Goal: Task Accomplishment & Management: Complete application form

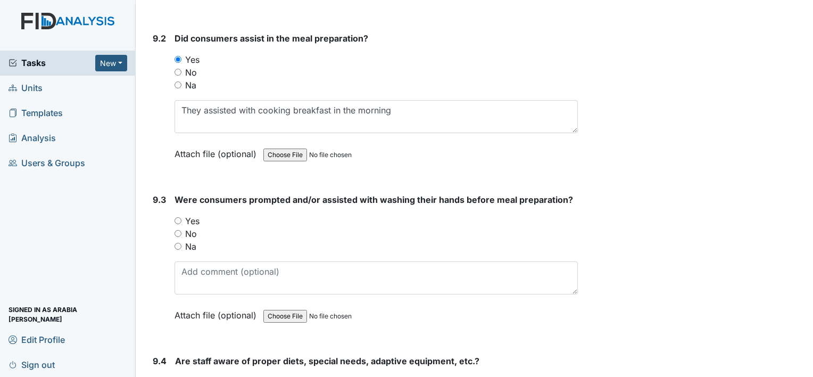
scroll to position [8358, 0]
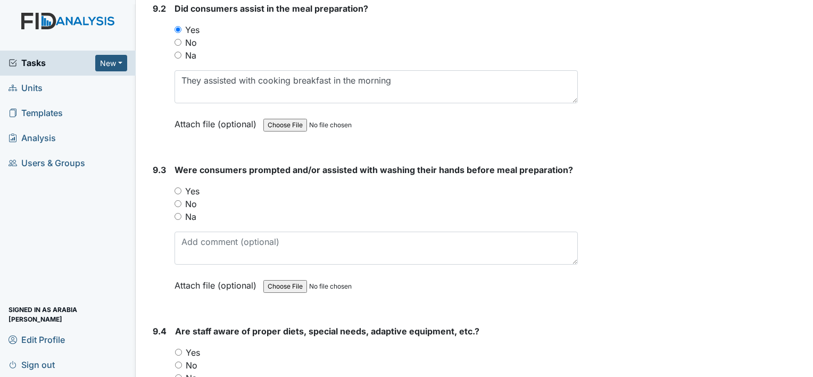
click at [175, 187] on input "Yes" at bounding box center [178, 190] width 7 height 7
radio input "true"
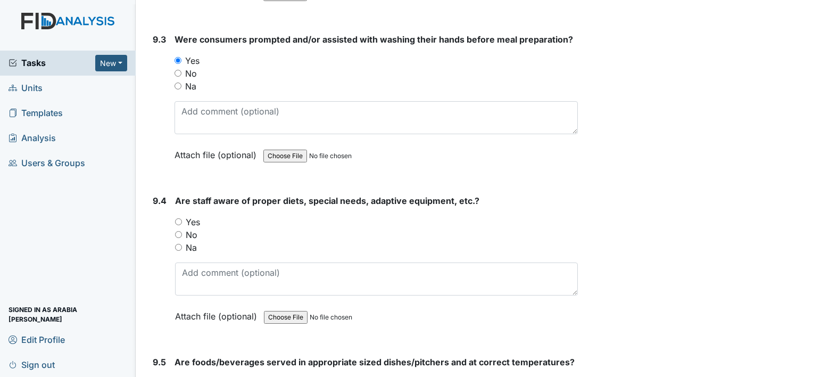
scroll to position [8518, 0]
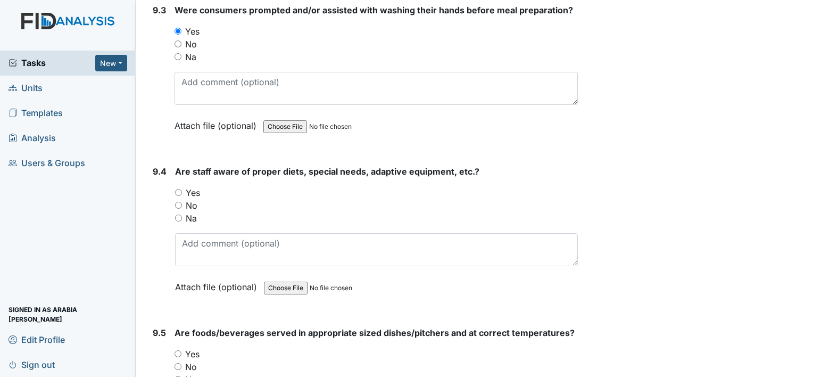
click at [191, 186] on label "Yes" at bounding box center [193, 192] width 14 height 13
click at [182, 189] on input "Yes" at bounding box center [178, 192] width 7 height 7
radio input "true"
click at [190, 212] on label "Na" at bounding box center [191, 218] width 11 height 13
click at [182, 215] on input "Na" at bounding box center [178, 218] width 7 height 7
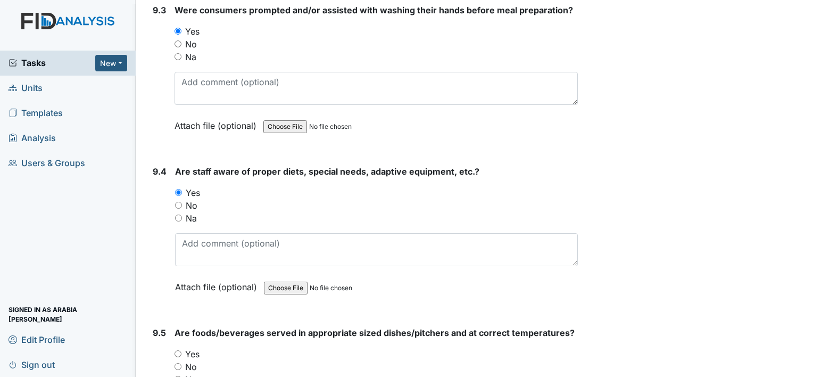
radio input "true"
click at [190, 186] on label "Yes" at bounding box center [193, 192] width 14 height 13
click at [182, 189] on input "Yes" at bounding box center [178, 192] width 7 height 7
radio input "true"
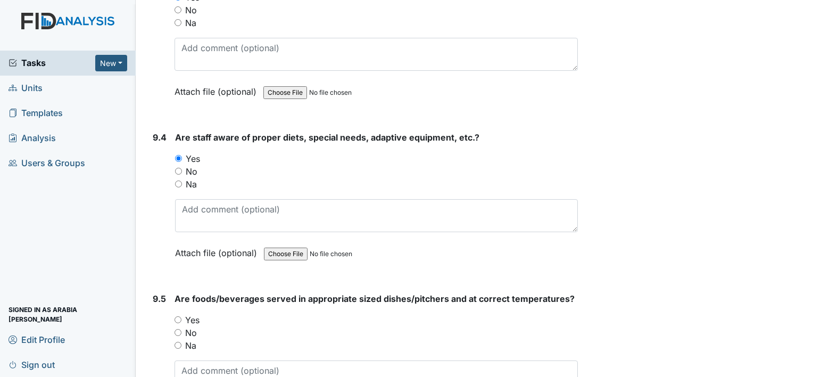
scroll to position [8678, 0]
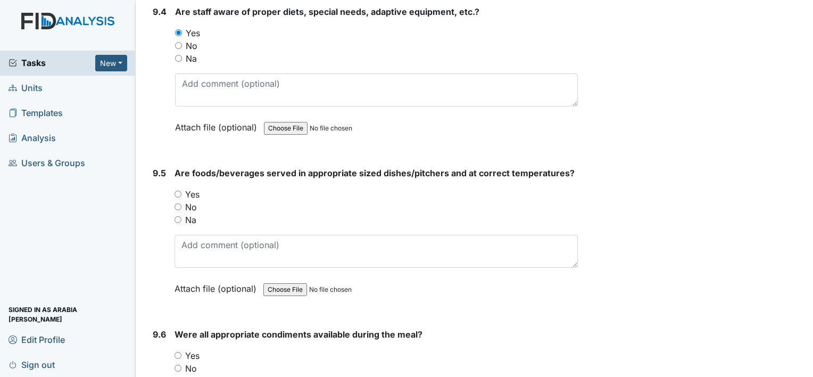
click at [195, 188] on label "Yes" at bounding box center [192, 194] width 14 height 13
click at [182, 191] on input "Yes" at bounding box center [178, 194] width 7 height 7
radio input "true"
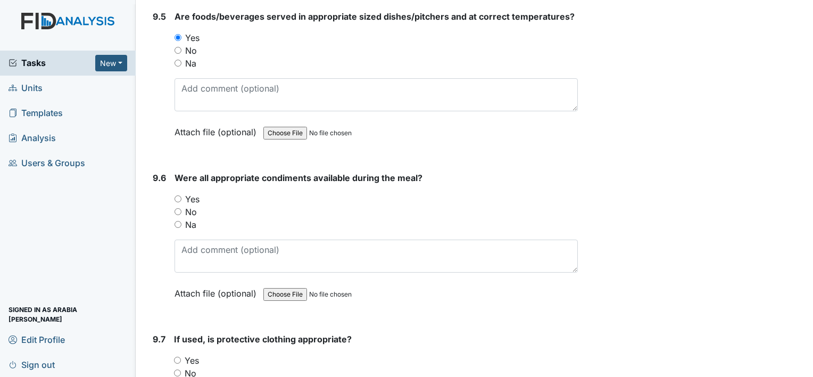
scroll to position [8837, 0]
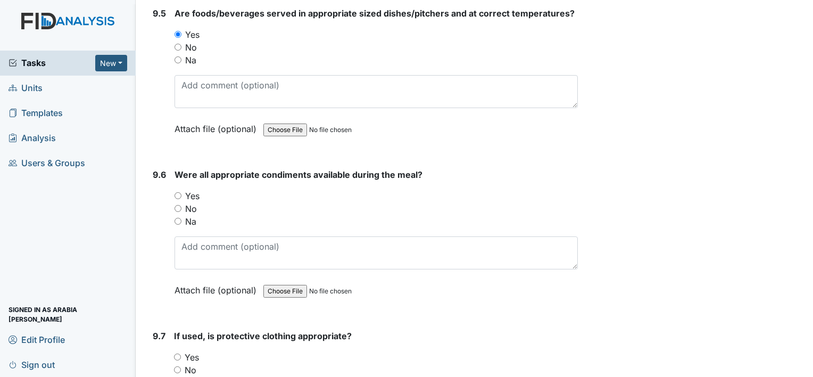
click at [194, 190] on label "Yes" at bounding box center [192, 196] width 14 height 13
click at [182, 192] on input "Yes" at bounding box center [178, 195] width 7 height 7
radio input "true"
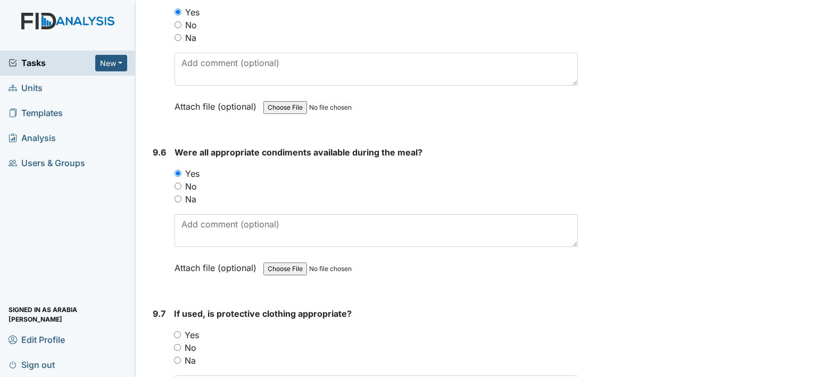
scroll to position [8997, 0]
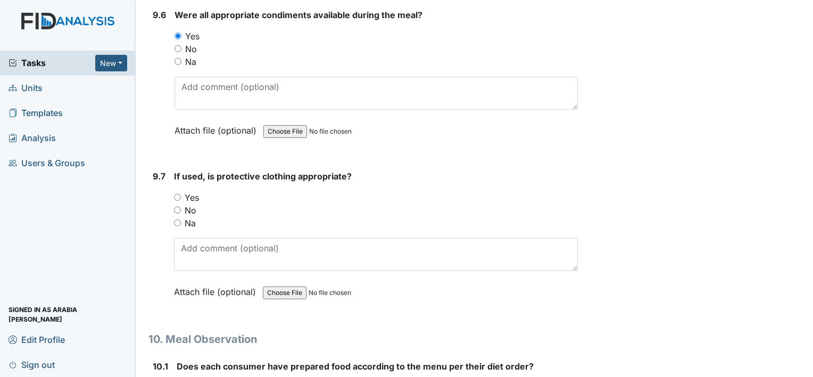
click at [196, 191] on label "Yes" at bounding box center [192, 197] width 14 height 13
click at [181, 194] on input "Yes" at bounding box center [177, 197] width 7 height 7
radio input "true"
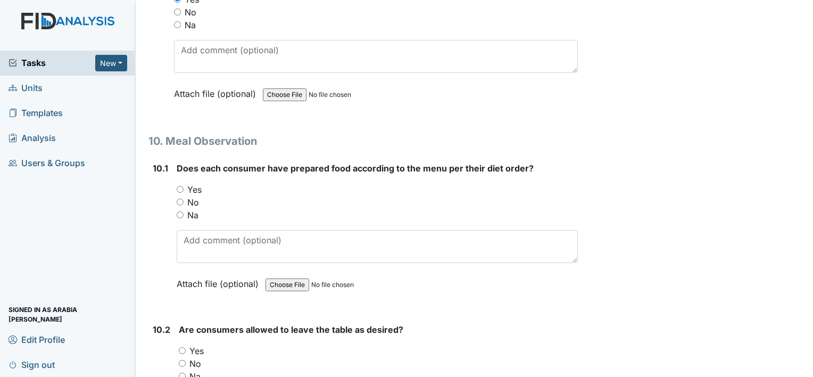
scroll to position [9210, 0]
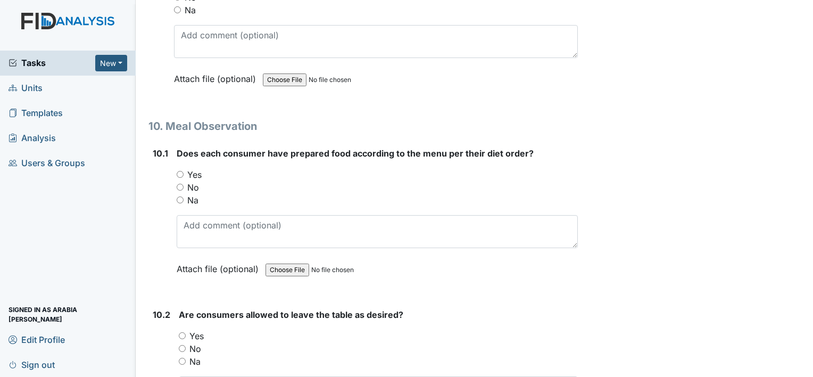
click at [193, 168] on label "Yes" at bounding box center [194, 174] width 14 height 13
click at [184, 171] on input "Yes" at bounding box center [180, 174] width 7 height 7
radio input "true"
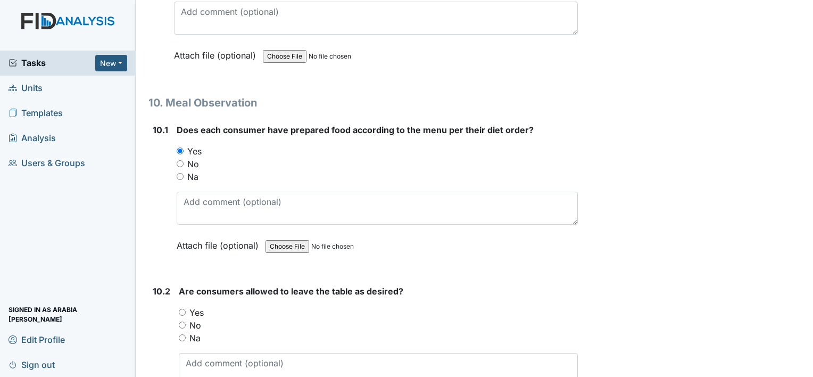
scroll to position [9263, 0]
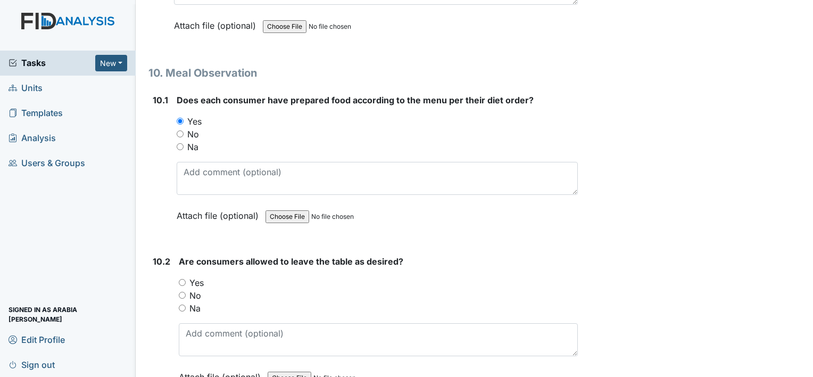
click at [201, 302] on div "Na" at bounding box center [378, 308] width 399 height 13
click at [191, 302] on label "Na" at bounding box center [195, 308] width 11 height 13
click at [186, 305] on input "Na" at bounding box center [182, 308] width 7 height 7
radio input "true"
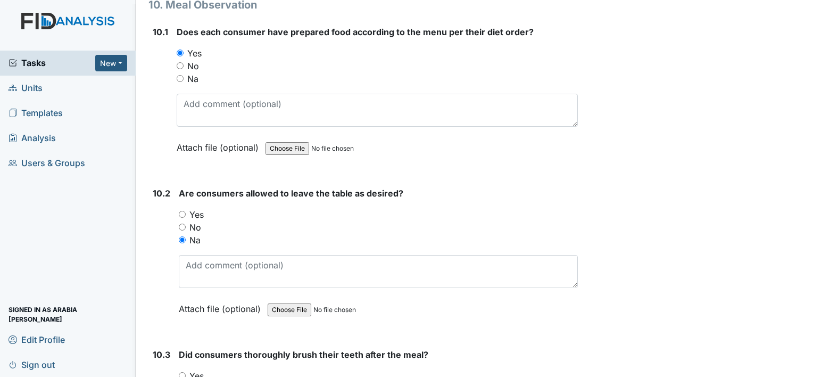
scroll to position [9316, 0]
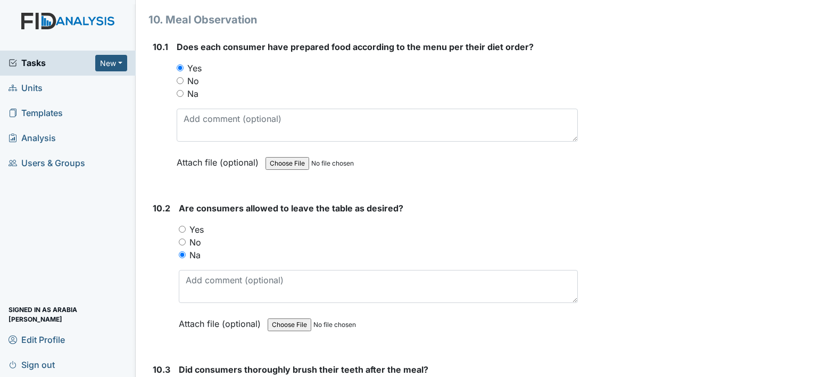
click at [190, 223] on label "Yes" at bounding box center [197, 229] width 14 height 13
click at [186, 226] on input "Yes" at bounding box center [182, 229] width 7 height 7
radio input "true"
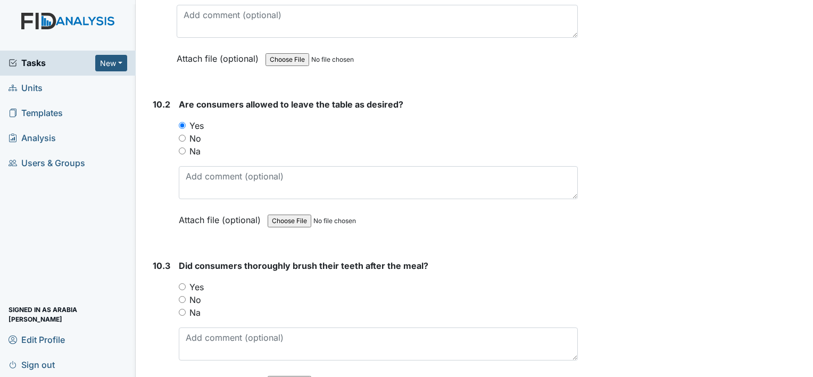
scroll to position [9423, 0]
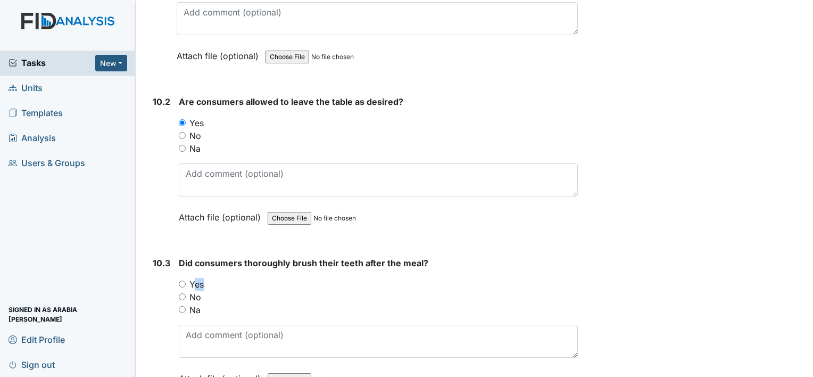
click at [190, 278] on div "You must select one of the below options. Yes No Na" at bounding box center [378, 297] width 399 height 38
click at [191, 278] on div "You must select one of the below options. Yes No Na" at bounding box center [378, 297] width 399 height 38
click at [185, 281] on input "Yes" at bounding box center [182, 284] width 7 height 7
radio input "true"
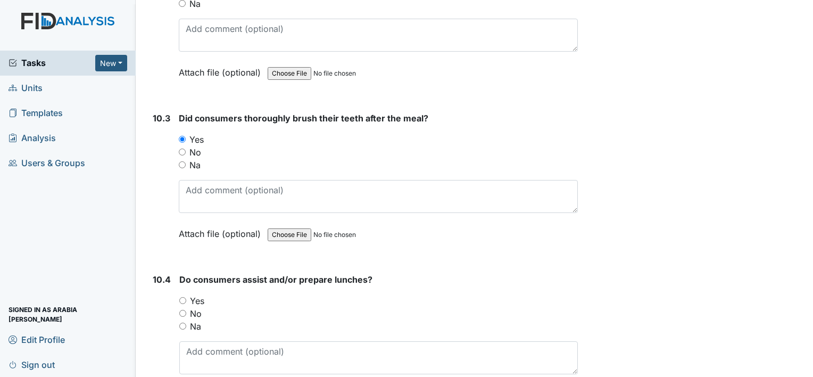
scroll to position [9583, 0]
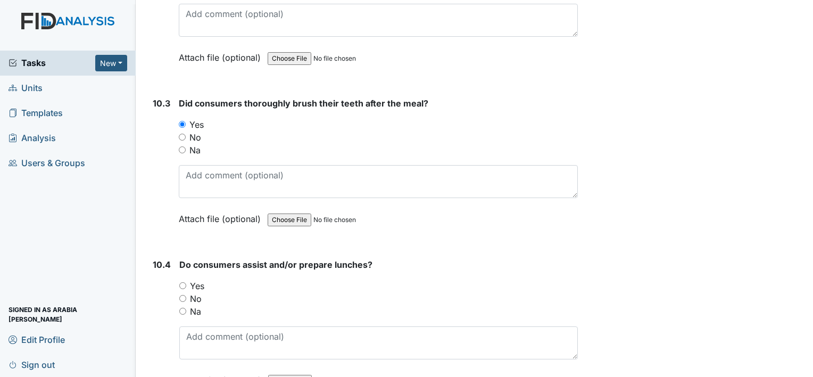
click at [196, 279] on label "Yes" at bounding box center [197, 285] width 14 height 13
click at [186, 282] on input "Yes" at bounding box center [182, 285] width 7 height 7
radio input "true"
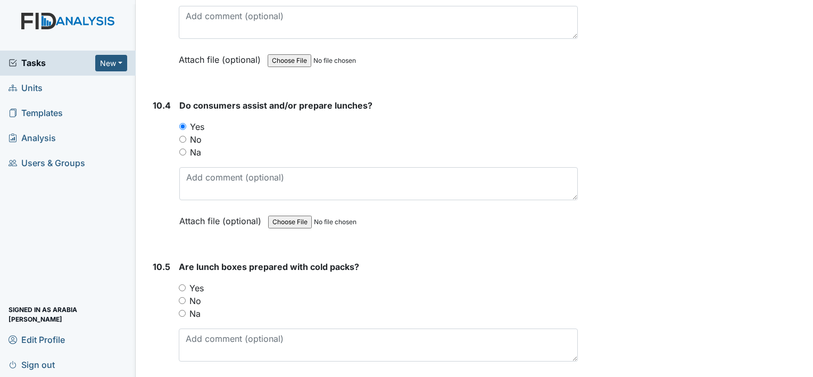
scroll to position [9742, 0]
click at [194, 281] on label "Yes" at bounding box center [197, 287] width 14 height 13
click at [186, 284] on input "Yes" at bounding box center [182, 287] width 7 height 7
radio input "true"
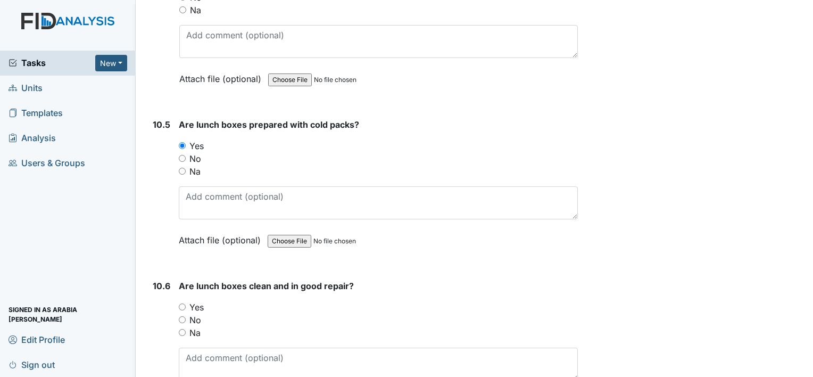
scroll to position [9902, 0]
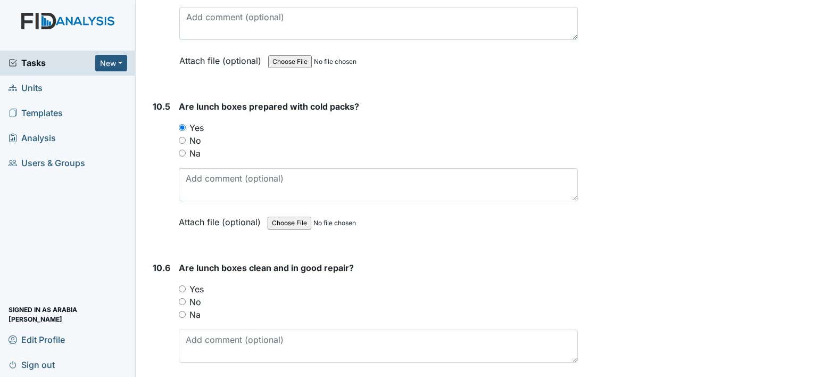
click at [196, 283] on label "Yes" at bounding box center [197, 289] width 14 height 13
click at [186, 285] on input "Yes" at bounding box center [182, 288] width 7 height 7
radio input "true"
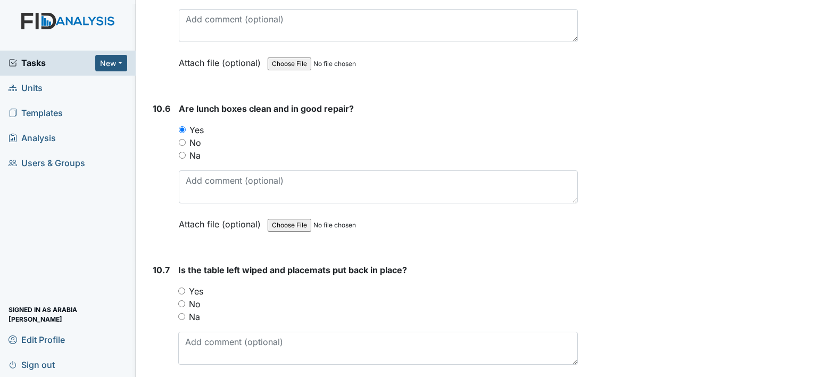
scroll to position [10062, 0]
click at [193, 284] on label "Yes" at bounding box center [196, 290] width 14 height 13
click at [185, 287] on input "Yes" at bounding box center [181, 290] width 7 height 7
radio input "true"
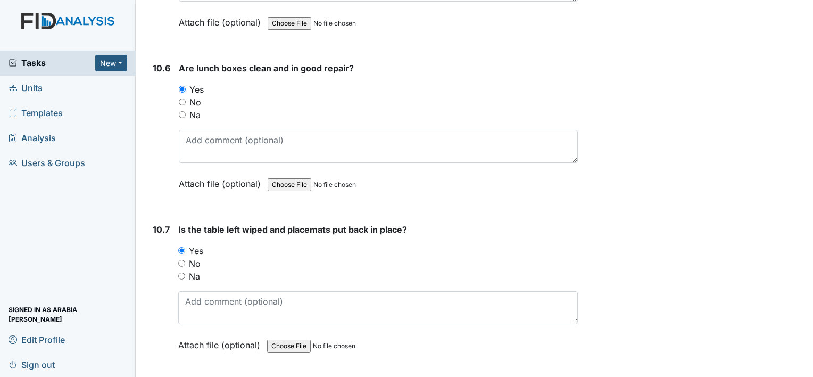
scroll to position [10168, 0]
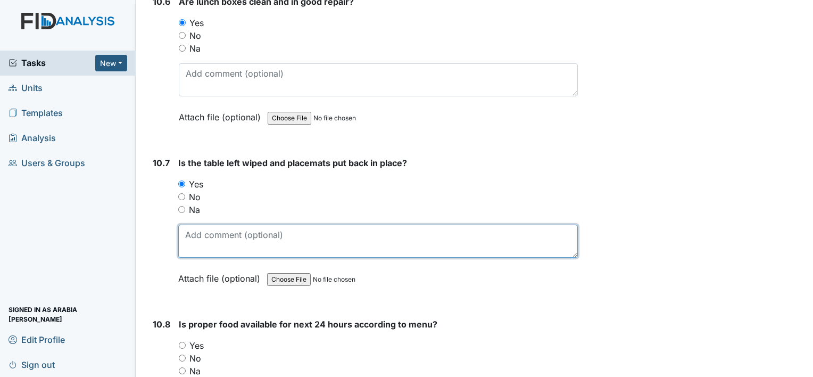
drag, startPoint x: 241, startPoint y: 192, endPoint x: 366, endPoint y: 219, distance: 128.7
click at [241, 225] on textarea at bounding box center [378, 241] width 400 height 33
type textarea "t"
type textarea "Staff need to look behind individual to make sure they are wiping things down w…"
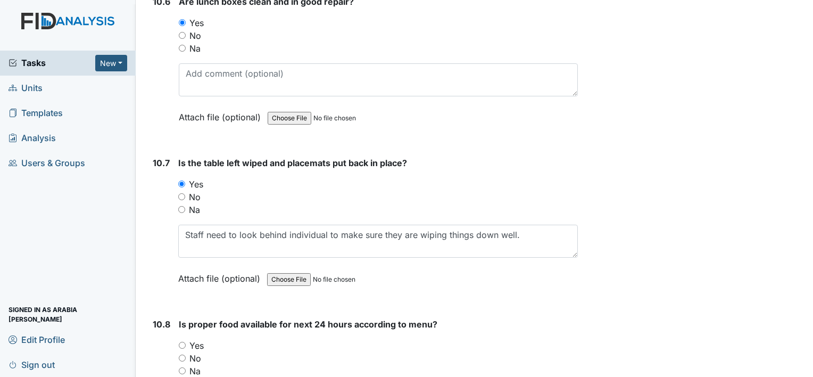
click at [200, 339] on label "Yes" at bounding box center [197, 345] width 14 height 13
click at [186, 342] on input "Yes" at bounding box center [182, 345] width 7 height 7
radio input "true"
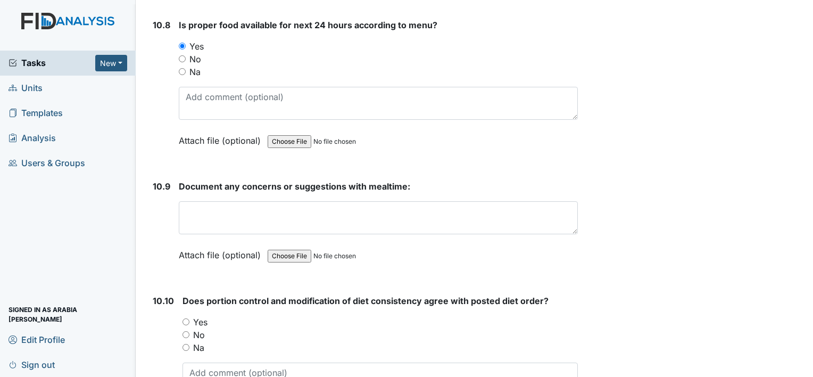
scroll to position [10488, 0]
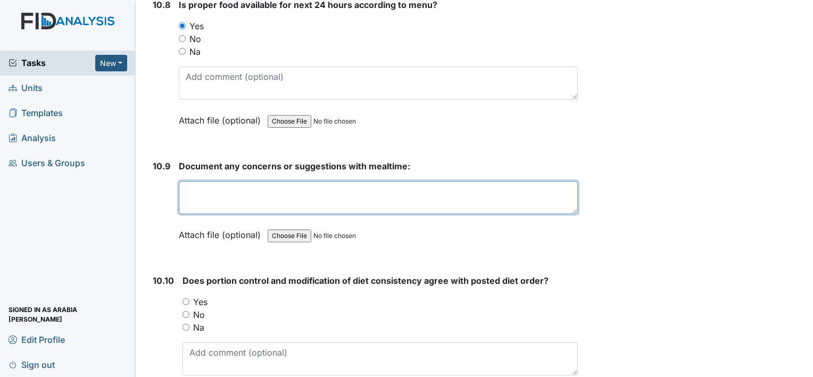
click at [256, 181] on textarea at bounding box center [378, 197] width 399 height 33
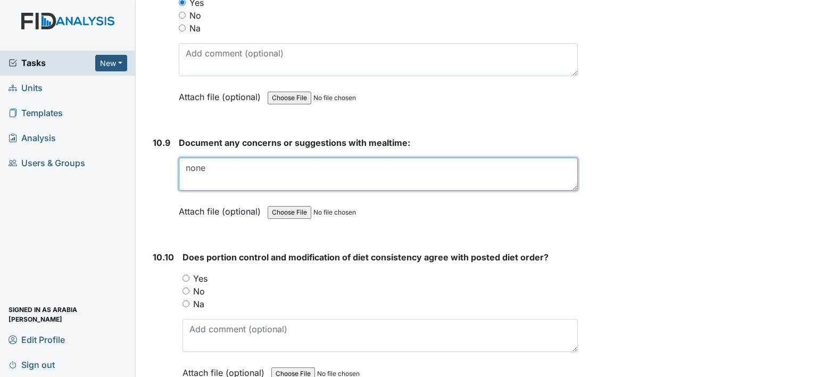
scroll to position [10541, 0]
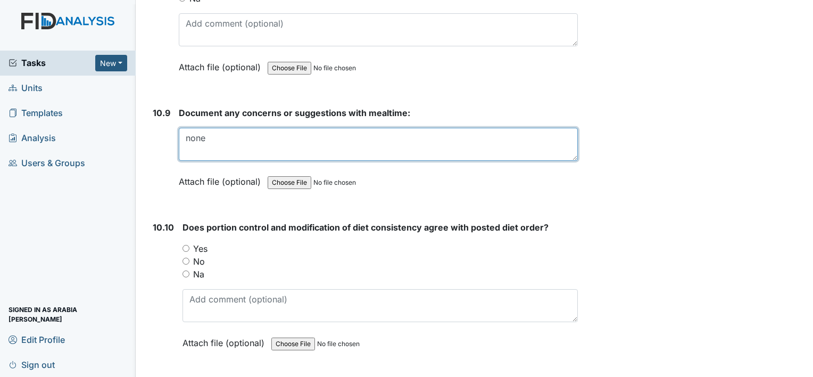
type textarea "none"
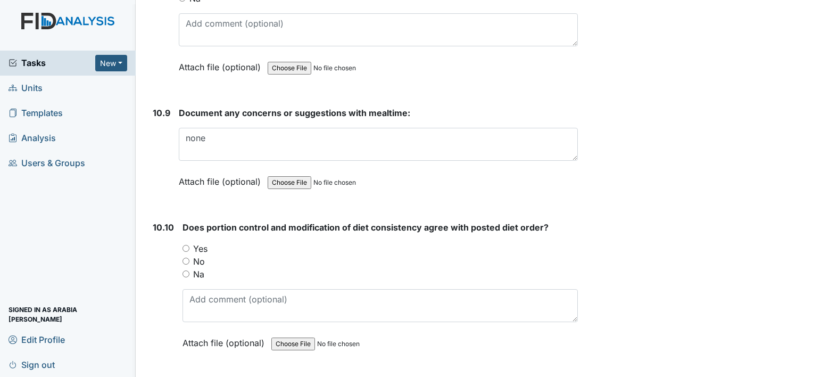
click at [198, 268] on label "Na" at bounding box center [198, 274] width 11 height 13
click at [190, 270] on input "Na" at bounding box center [186, 273] width 7 height 7
radio input "true"
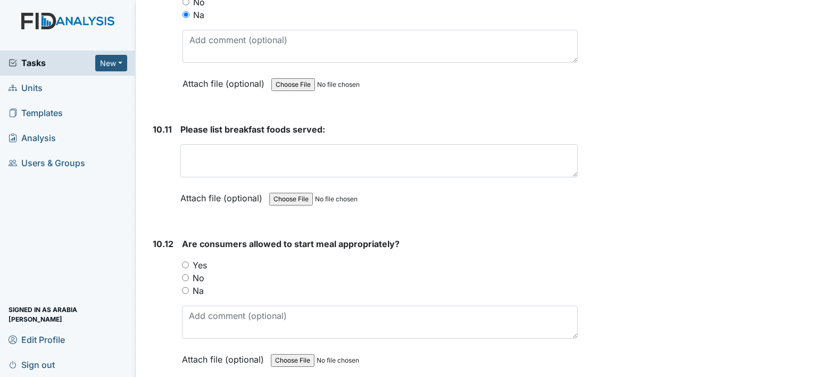
scroll to position [10807, 0]
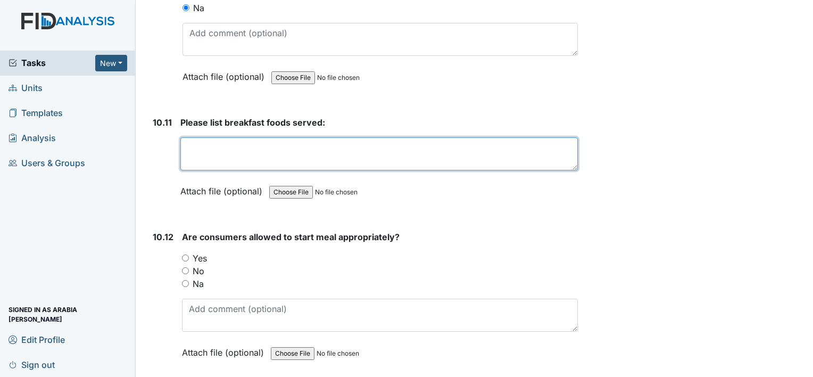
click at [391, 137] on textarea at bounding box center [379, 153] width 398 height 33
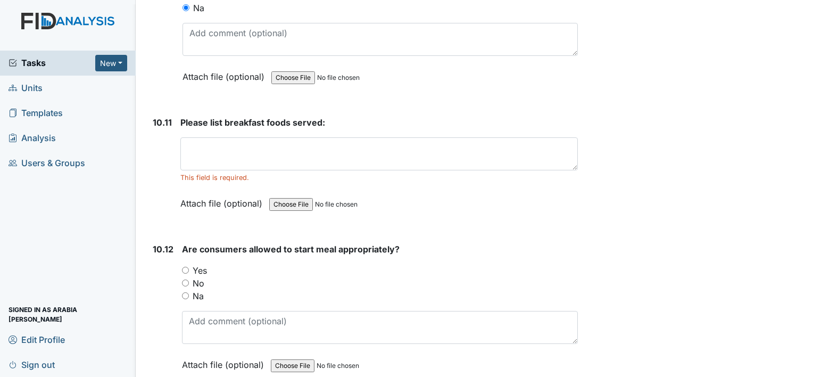
click at [202, 243] on div "Are consumers allowed to start meal appropriately? You must select one of the b…" at bounding box center [380, 311] width 396 height 136
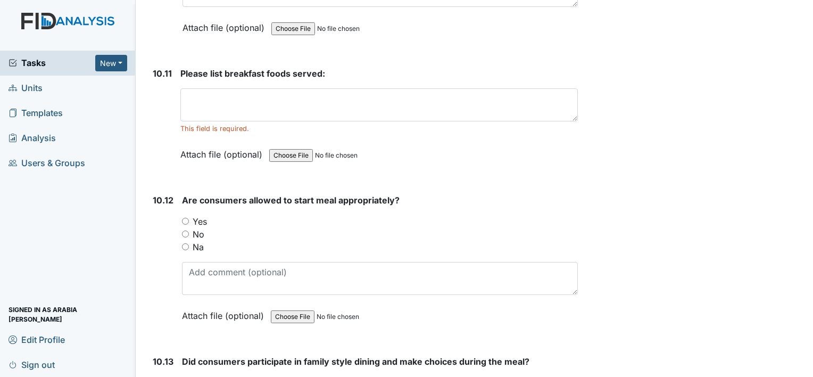
scroll to position [10860, 0]
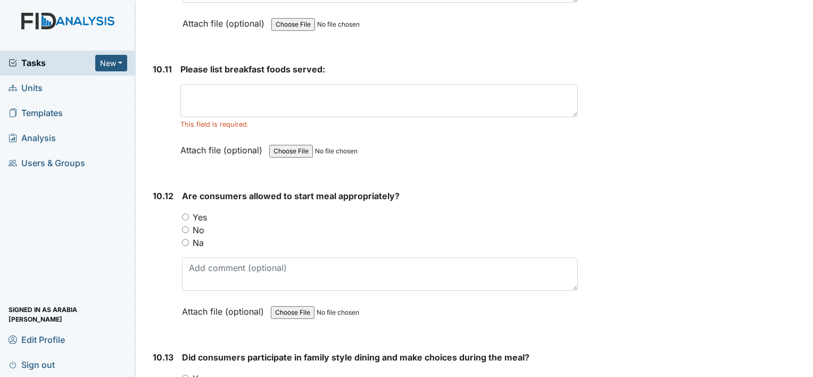
click at [198, 211] on label "Yes" at bounding box center [200, 217] width 14 height 13
click at [189, 213] on input "Yes" at bounding box center [185, 216] width 7 height 7
radio input "true"
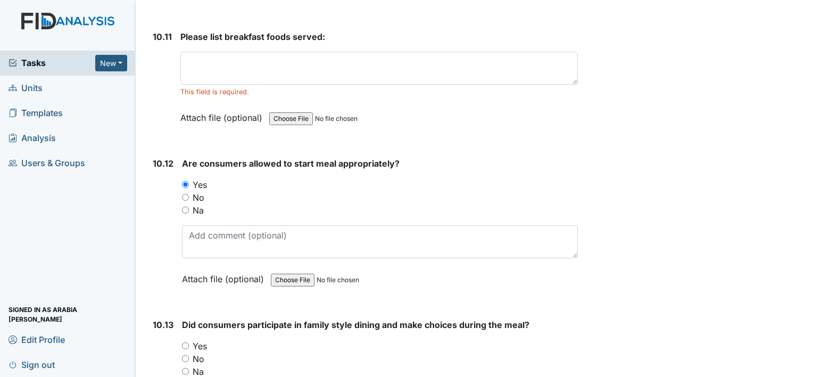
scroll to position [10967, 0]
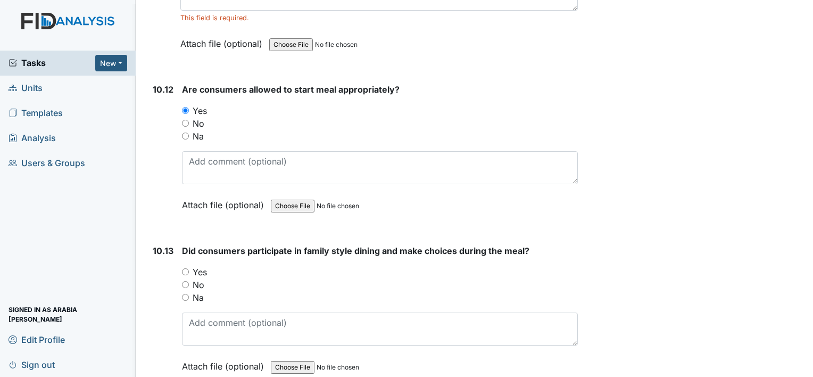
click at [194, 266] on label "Yes" at bounding box center [200, 272] width 14 height 13
click at [189, 268] on input "Yes" at bounding box center [185, 271] width 7 height 7
radio input "true"
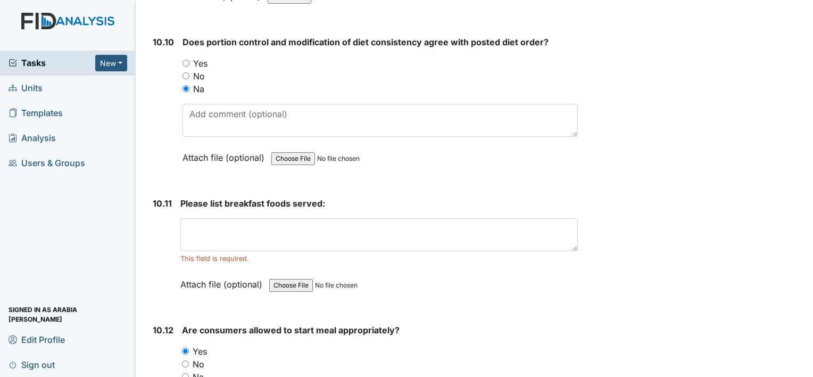
scroll to position [10700, 0]
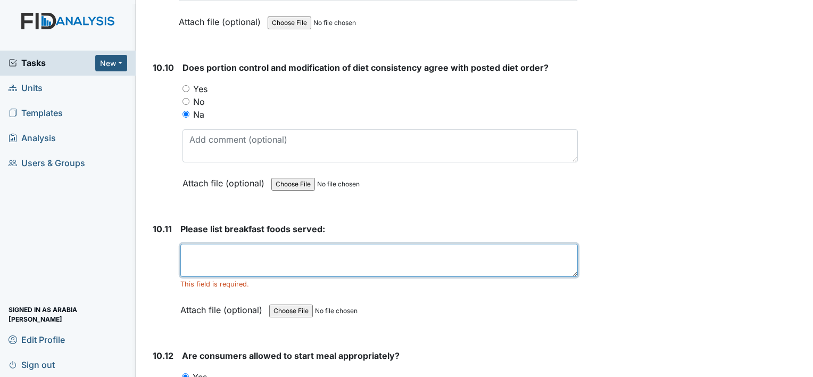
click at [341, 244] on textarea at bounding box center [379, 260] width 398 height 33
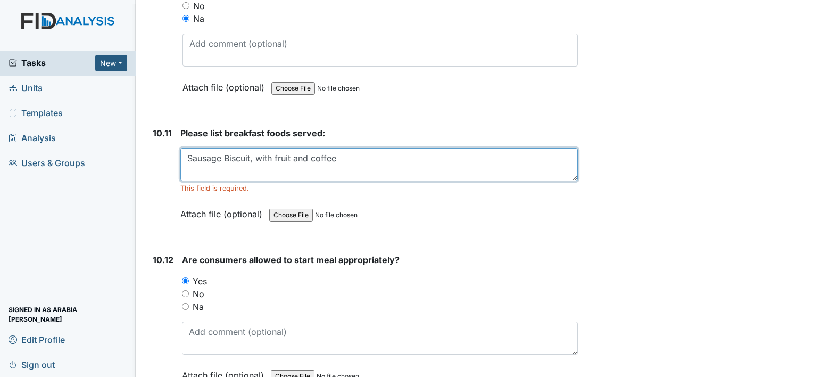
scroll to position [10807, 0]
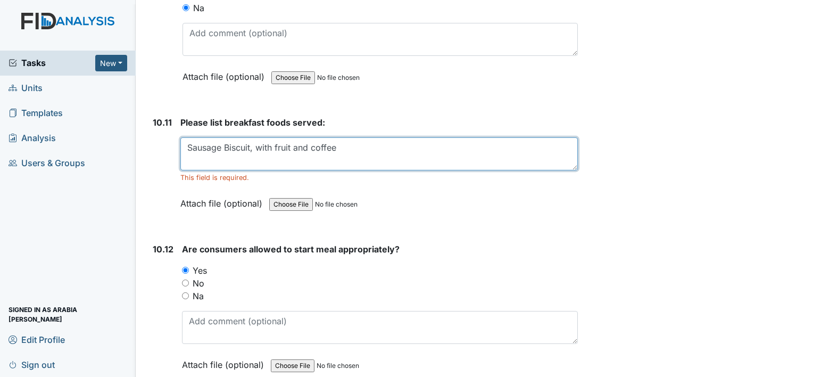
type textarea "Sausage Biscuit, with fruit and coffee"
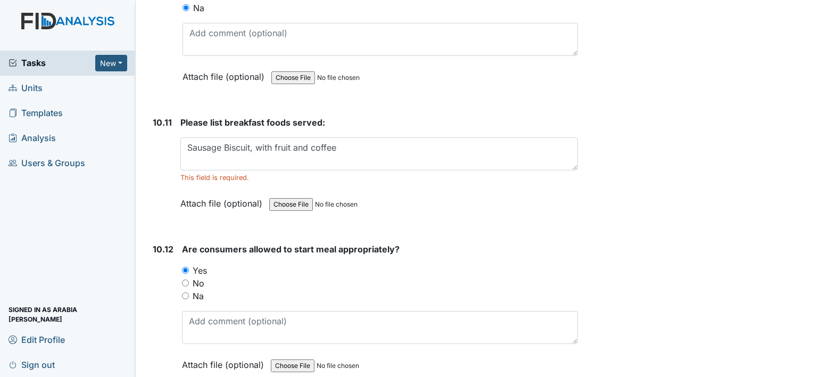
click at [394, 192] on input "file" at bounding box center [341, 205] width 145 height 26
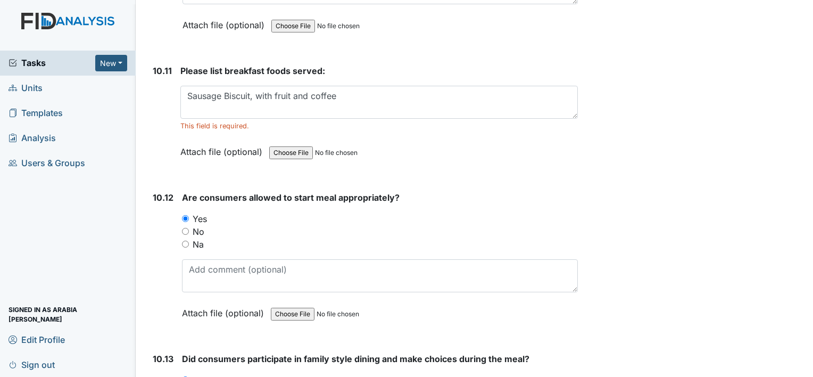
scroll to position [10860, 0]
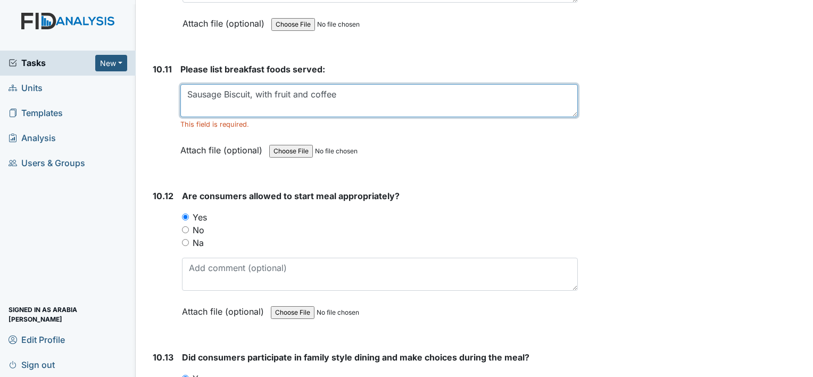
click at [400, 84] on textarea "Sausage Biscuit, with fruit and coffee" at bounding box center [379, 100] width 398 height 33
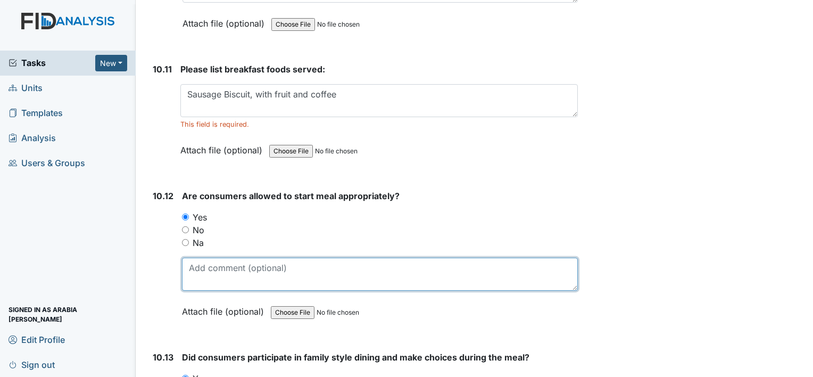
click at [420, 258] on textarea at bounding box center [380, 274] width 396 height 33
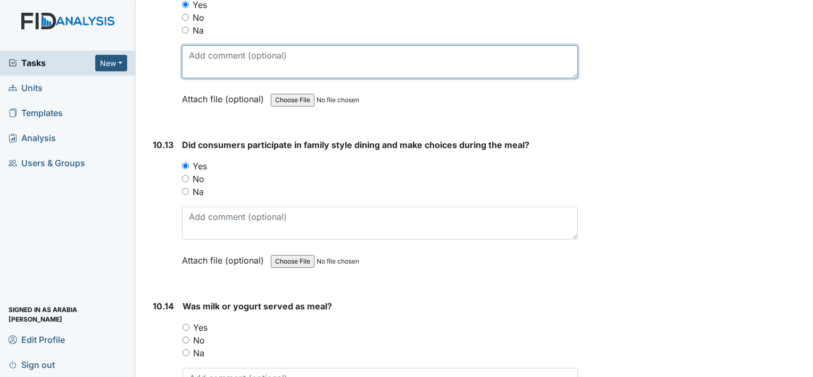
scroll to position [11073, 0]
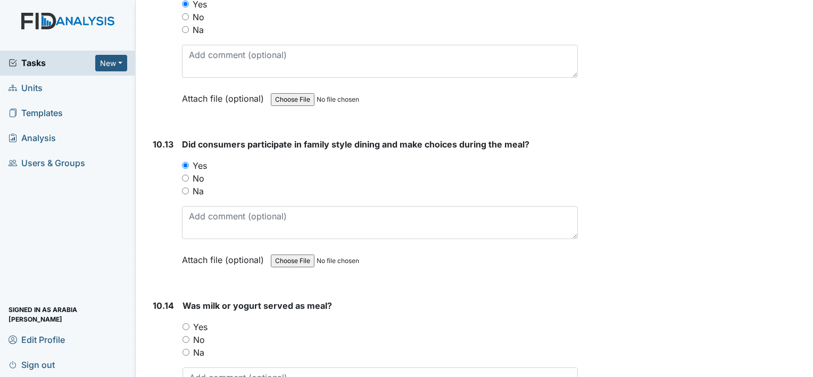
click at [197, 333] on label "No" at bounding box center [199, 339] width 12 height 13
click at [190, 336] on input "No" at bounding box center [186, 339] width 7 height 7
radio input "true"
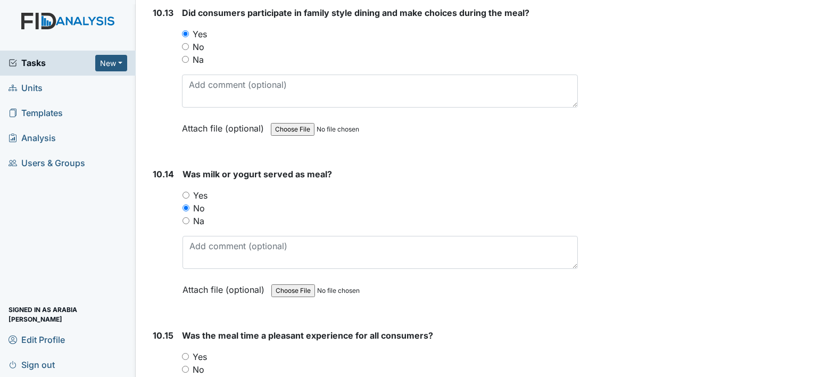
scroll to position [11286, 0]
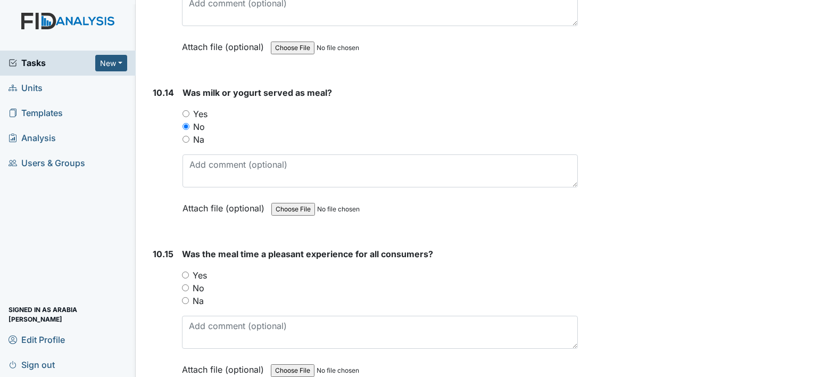
click at [200, 269] on label "Yes" at bounding box center [200, 275] width 14 height 13
click at [189, 272] on input "Yes" at bounding box center [185, 275] width 7 height 7
radio input "true"
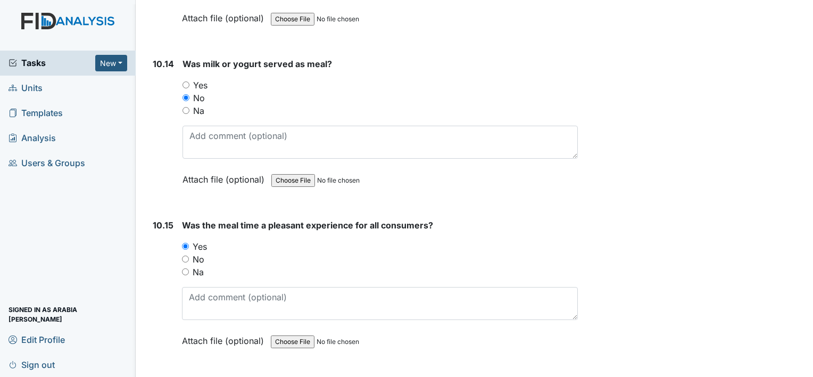
scroll to position [11393, 0]
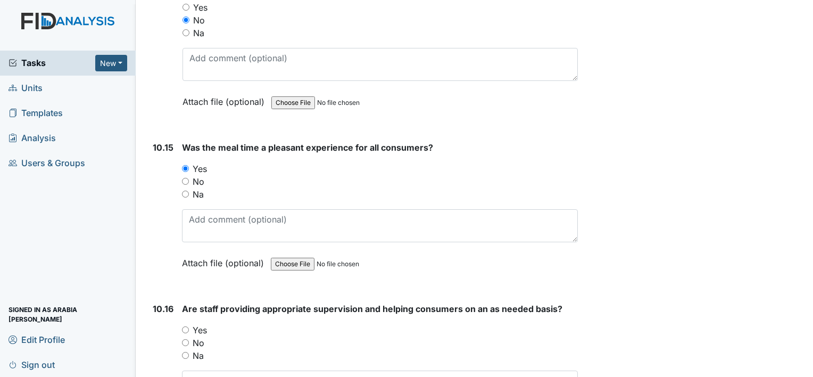
click at [184, 324] on div "Yes" at bounding box center [380, 330] width 396 height 13
click at [187, 326] on input "Yes" at bounding box center [185, 329] width 7 height 7
radio input "true"
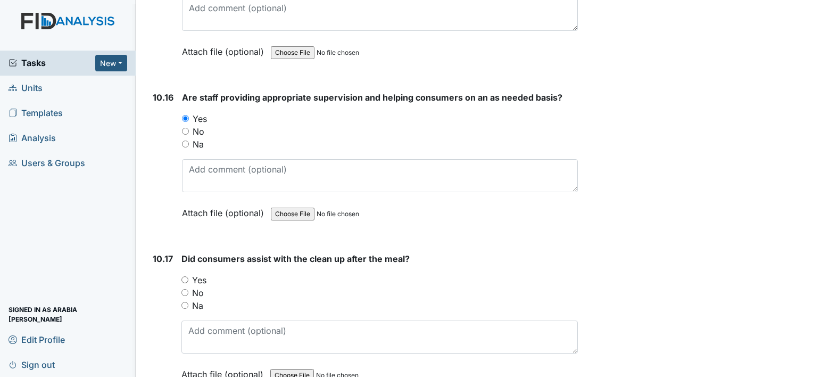
scroll to position [11606, 0]
click at [197, 272] on label "Yes" at bounding box center [199, 278] width 14 height 13
click at [188, 275] on input "Yes" at bounding box center [185, 278] width 7 height 7
radio input "true"
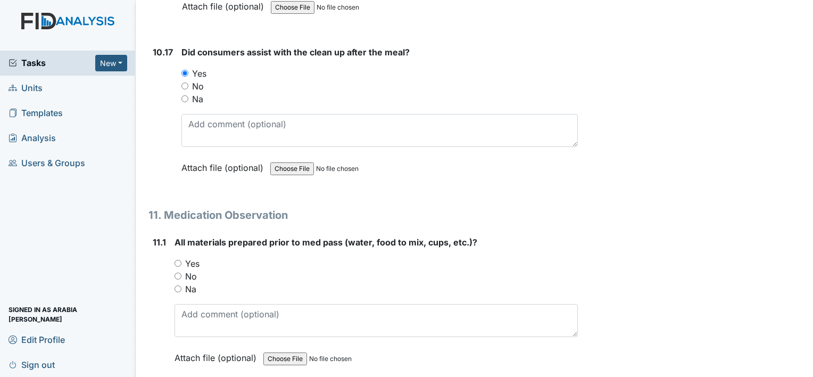
scroll to position [11818, 0]
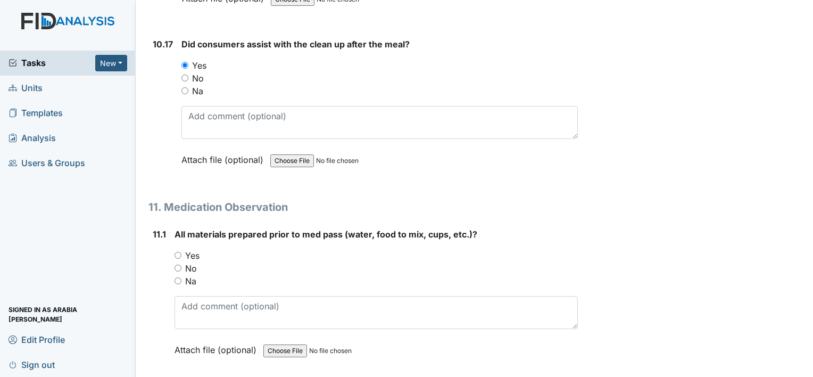
click at [195, 249] on label "Yes" at bounding box center [192, 255] width 14 height 13
click at [182, 252] on input "Yes" at bounding box center [178, 255] width 7 height 7
radio input "true"
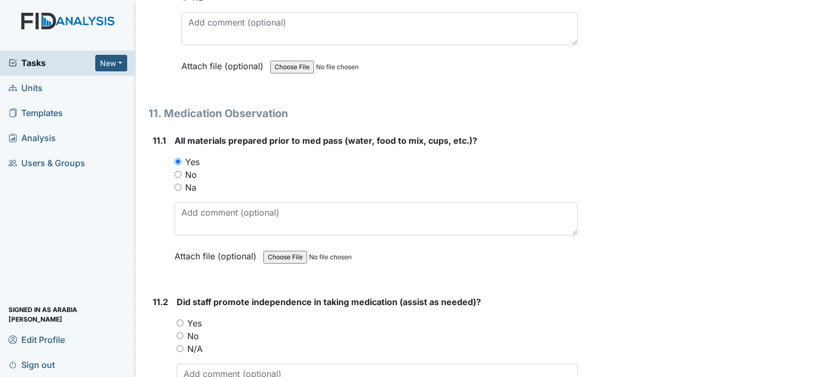
scroll to position [11925, 0]
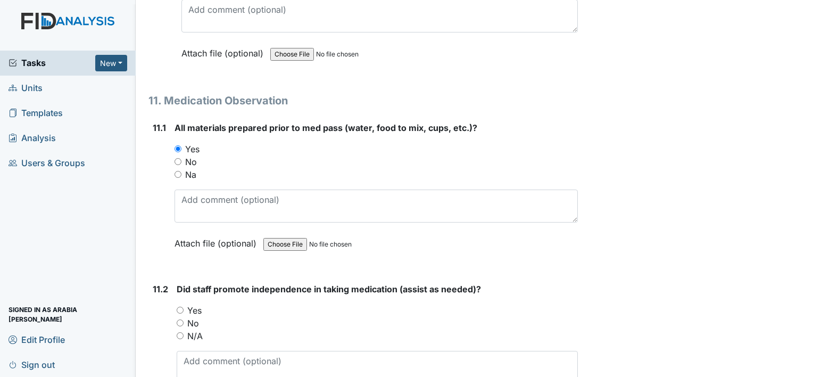
click at [187, 304] on label "Yes" at bounding box center [194, 310] width 14 height 13
click at [184, 307] on input "Yes" at bounding box center [180, 310] width 7 height 7
radio input "true"
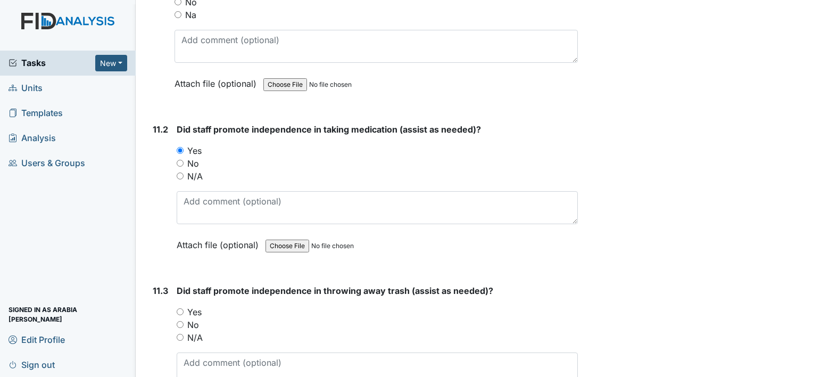
click at [187, 306] on label "Yes" at bounding box center [194, 312] width 14 height 13
click at [184, 308] on input "Yes" at bounding box center [180, 311] width 7 height 7
radio input "true"
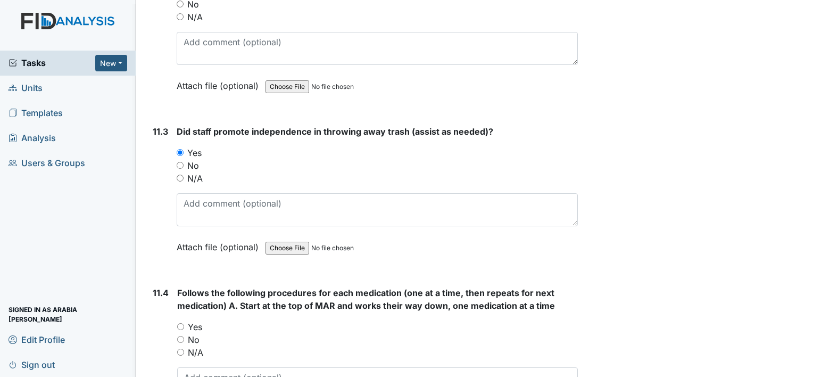
scroll to position [12244, 0]
click at [196, 320] on label "Yes" at bounding box center [195, 326] width 14 height 13
click at [184, 323] on input "Yes" at bounding box center [180, 326] width 7 height 7
radio input "true"
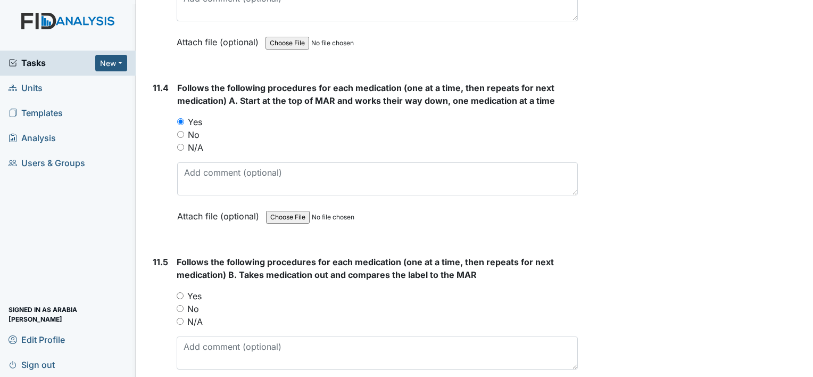
scroll to position [12457, 0]
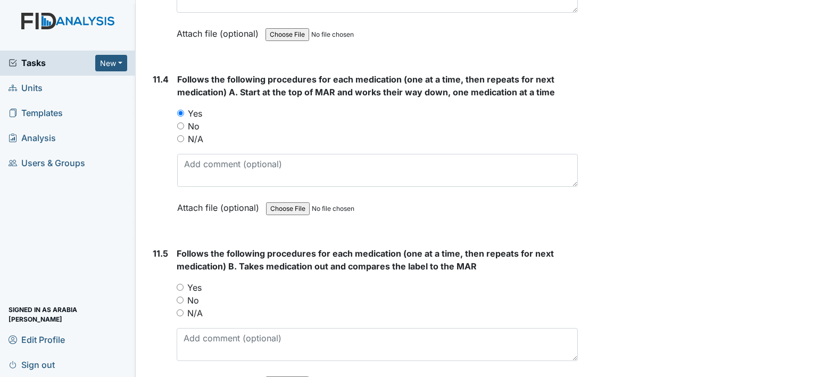
click at [195, 281] on label "Yes" at bounding box center [194, 287] width 14 height 13
click at [184, 284] on input "Yes" at bounding box center [180, 287] width 7 height 7
radio input "true"
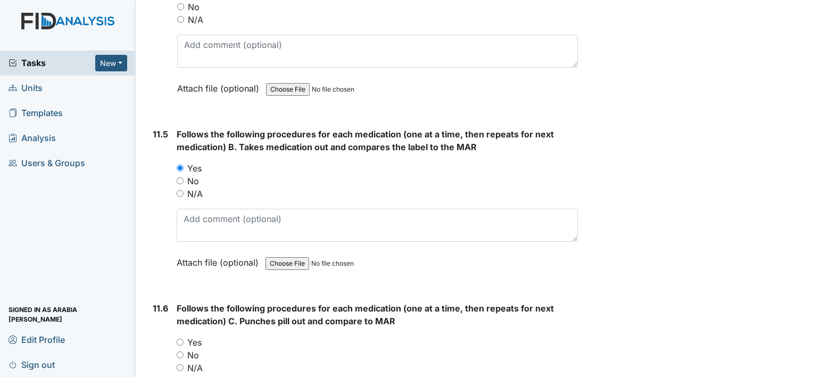
scroll to position [12617, 0]
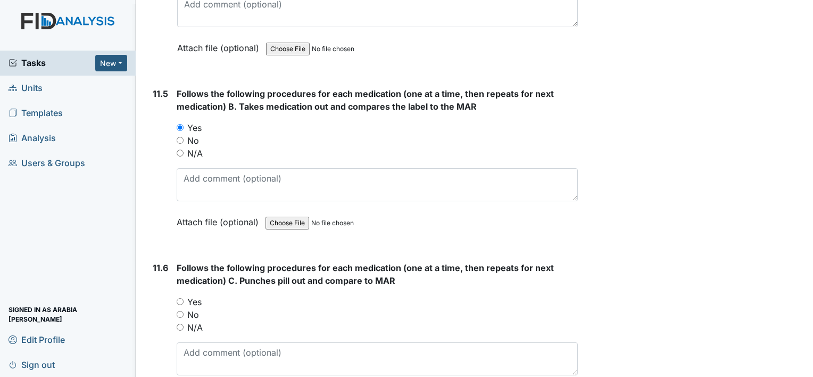
click at [192, 295] on label "Yes" at bounding box center [194, 301] width 14 height 13
click at [184, 298] on input "Yes" at bounding box center [180, 301] width 7 height 7
radio input "true"
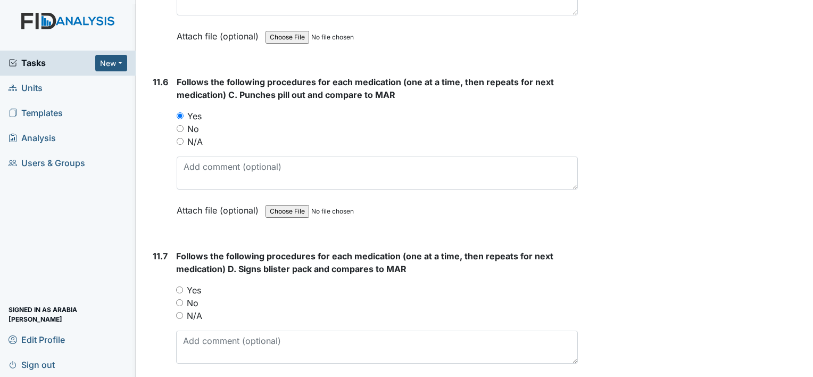
scroll to position [12830, 0]
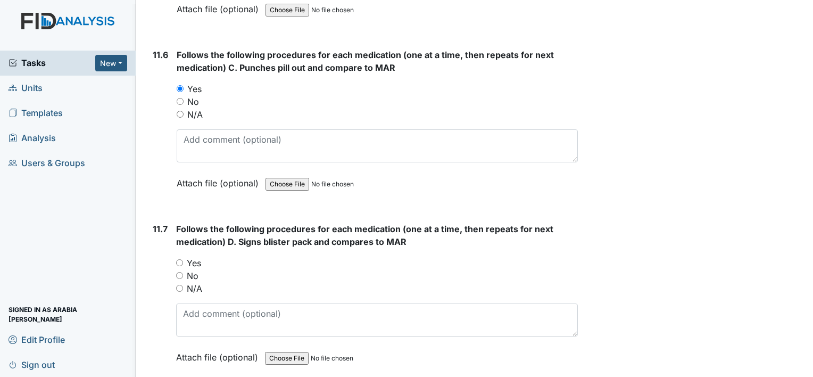
click at [191, 257] on label "Yes" at bounding box center [194, 263] width 14 height 13
click at [183, 259] on input "Yes" at bounding box center [179, 262] width 7 height 7
radio input "true"
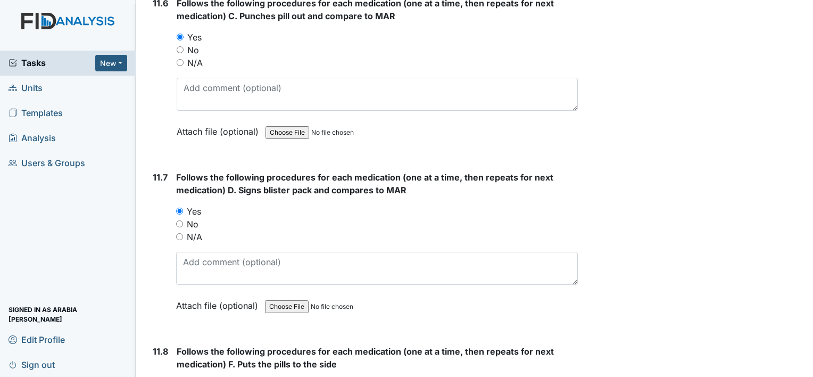
scroll to position [12883, 0]
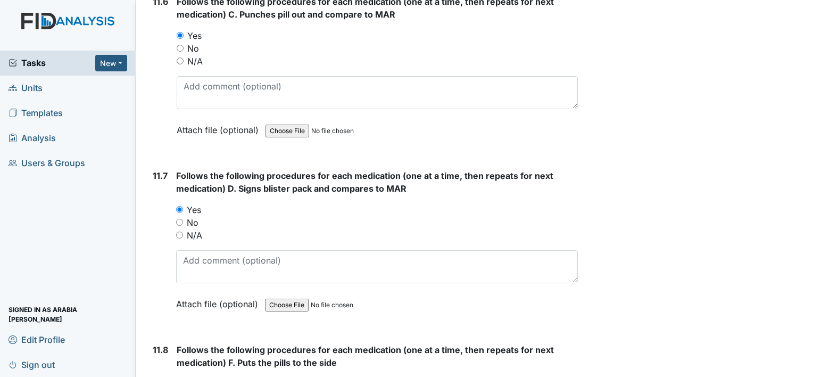
click at [178, 376] on input "Yes" at bounding box center [180, 383] width 7 height 7
radio input "true"
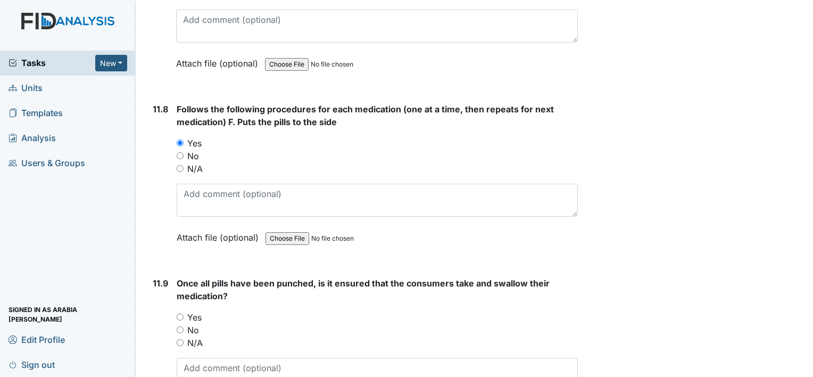
scroll to position [13149, 0]
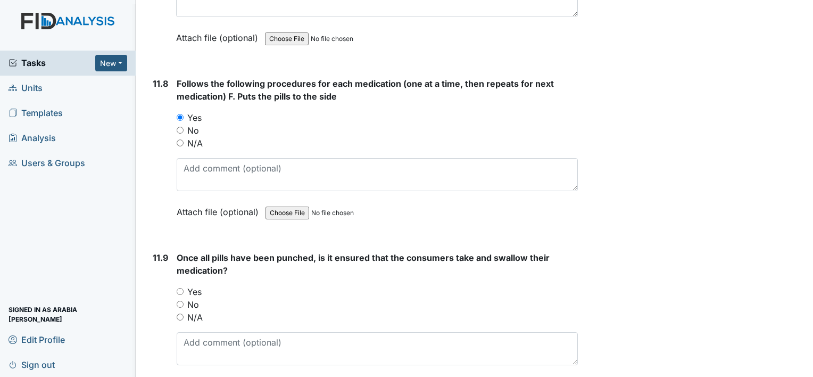
click at [189, 285] on label "Yes" at bounding box center [194, 291] width 14 height 13
click at [184, 288] on input "Yes" at bounding box center [180, 291] width 7 height 7
radio input "true"
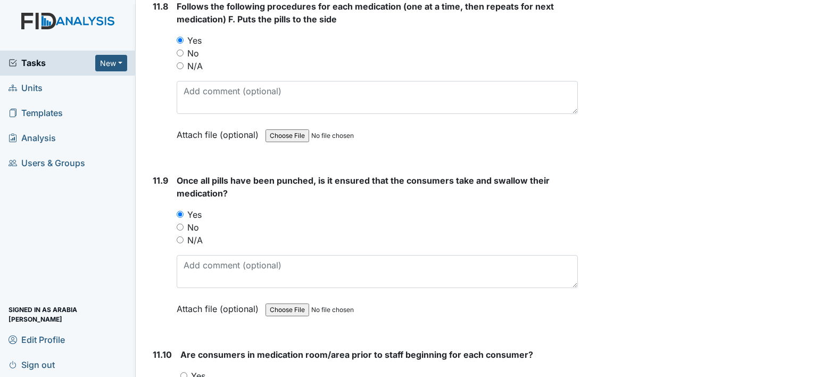
scroll to position [13256, 0]
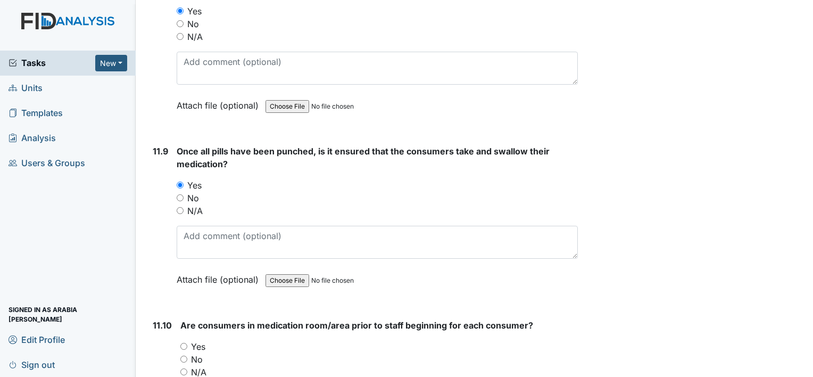
click at [194, 340] on label "Yes" at bounding box center [198, 346] width 14 height 13
click at [187, 343] on input "Yes" at bounding box center [183, 346] width 7 height 7
radio input "true"
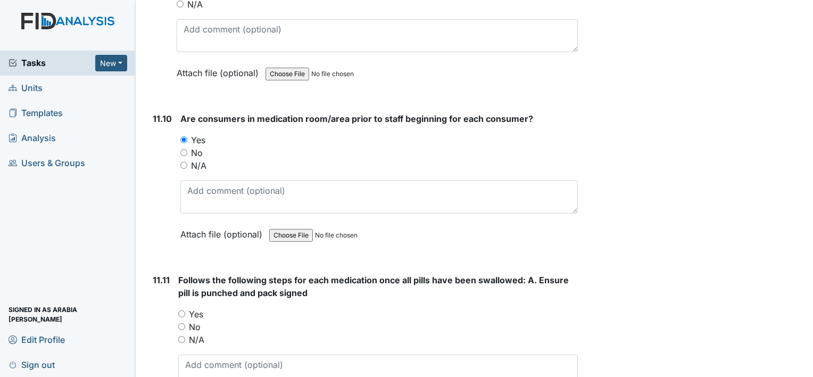
scroll to position [13469, 0]
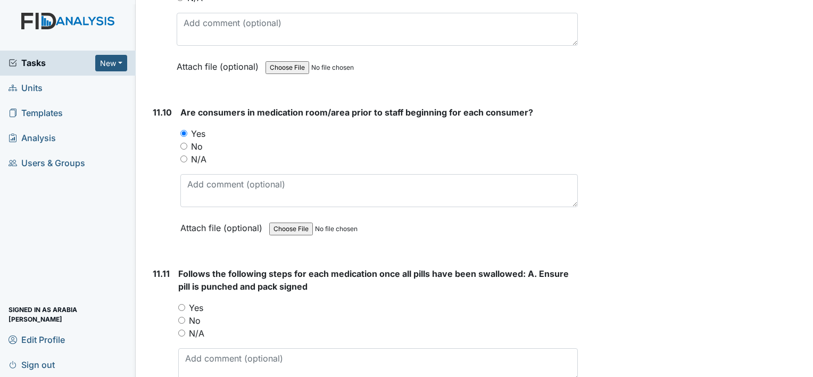
click at [197, 301] on label "Yes" at bounding box center [196, 307] width 14 height 13
click at [185, 304] on input "Yes" at bounding box center [181, 307] width 7 height 7
radio input "true"
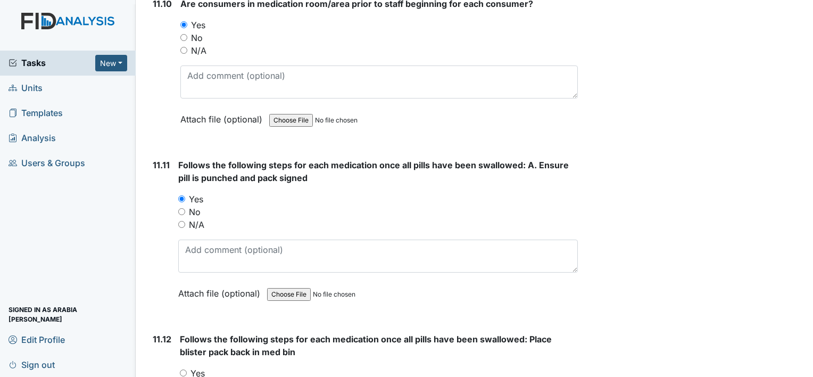
scroll to position [13628, 0]
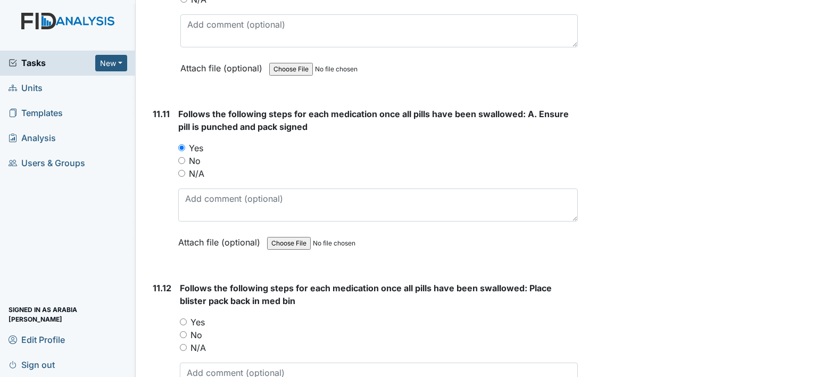
click at [203, 316] on label "Yes" at bounding box center [198, 322] width 14 height 13
click at [187, 318] on input "Yes" at bounding box center [183, 321] width 7 height 7
radio input "true"
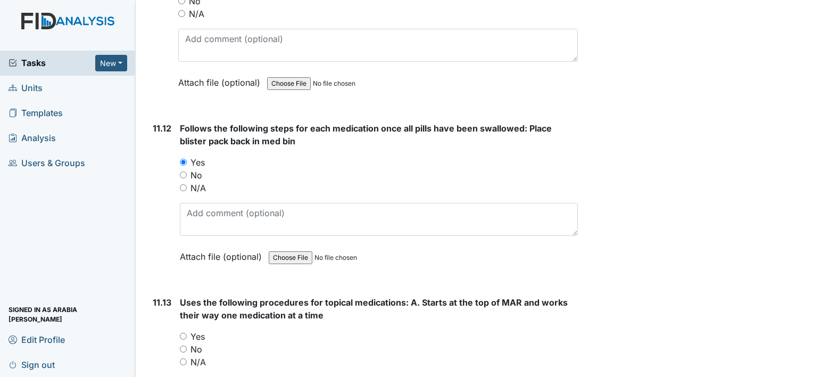
click at [197, 330] on label "Yes" at bounding box center [198, 336] width 14 height 13
click at [187, 333] on input "Yes" at bounding box center [183, 336] width 7 height 7
radio input "true"
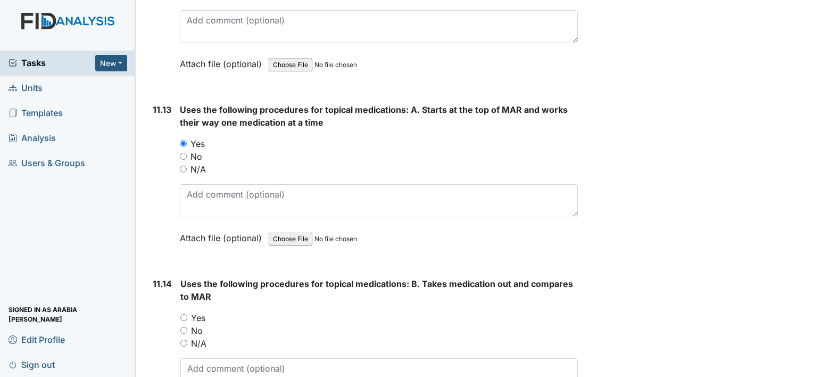
scroll to position [14001, 0]
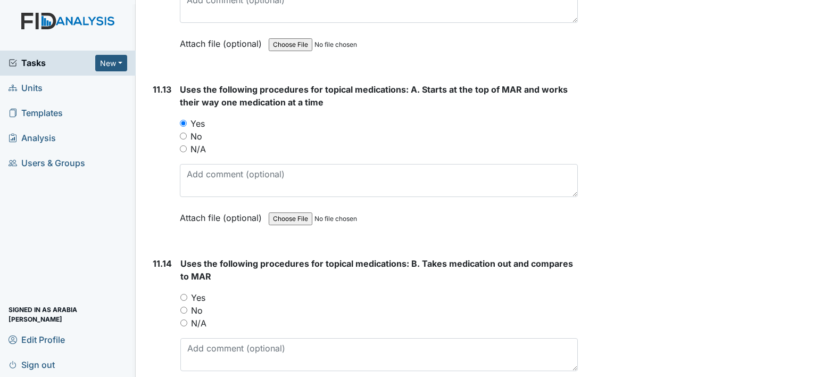
click at [196, 291] on label "Yes" at bounding box center [198, 297] width 14 height 13
click at [187, 294] on input "Yes" at bounding box center [183, 297] width 7 height 7
radio input "true"
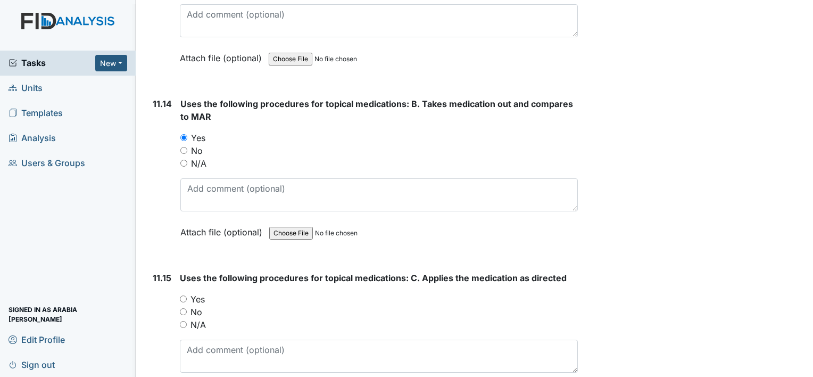
click at [198, 293] on label "Yes" at bounding box center [198, 299] width 14 height 13
click at [187, 295] on input "Yes" at bounding box center [183, 298] width 7 height 7
radio input "true"
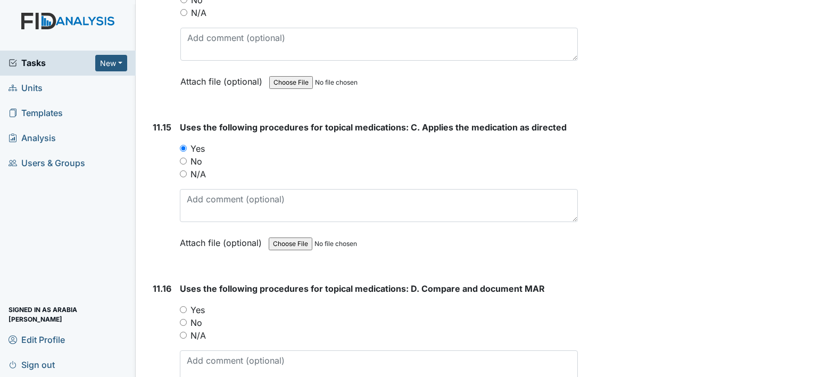
scroll to position [14321, 0]
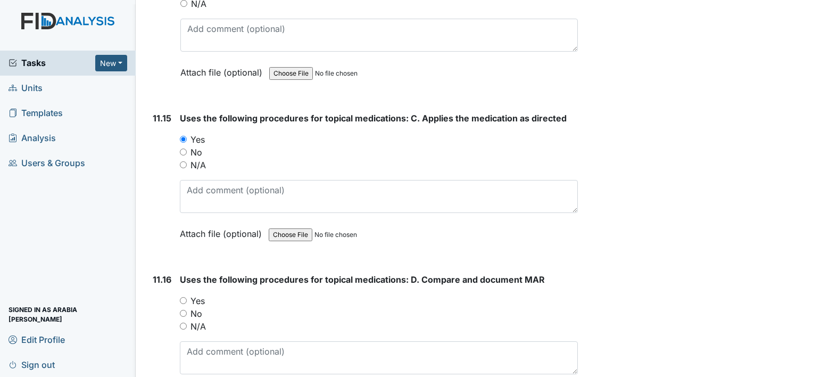
drag, startPoint x: 200, startPoint y: 229, endPoint x: 200, endPoint y: 219, distance: 10.1
click at [200, 294] on label "Yes" at bounding box center [198, 300] width 14 height 13
click at [187, 297] on input "Yes" at bounding box center [183, 300] width 7 height 7
radio input "true"
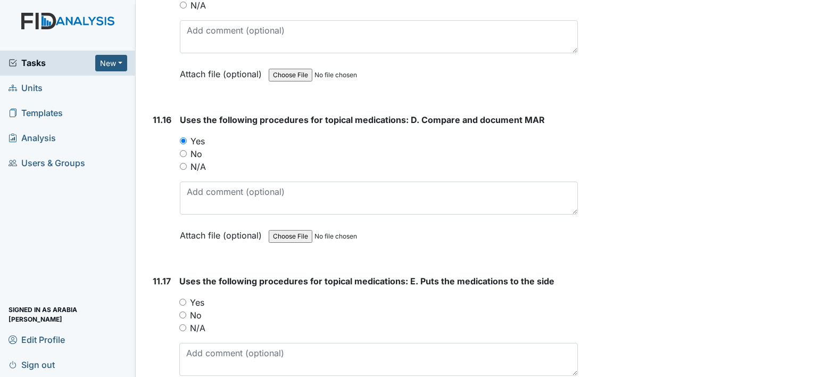
click at [197, 296] on label "Yes" at bounding box center [197, 302] width 14 height 13
click at [186, 299] on input "Yes" at bounding box center [182, 302] width 7 height 7
radio input "true"
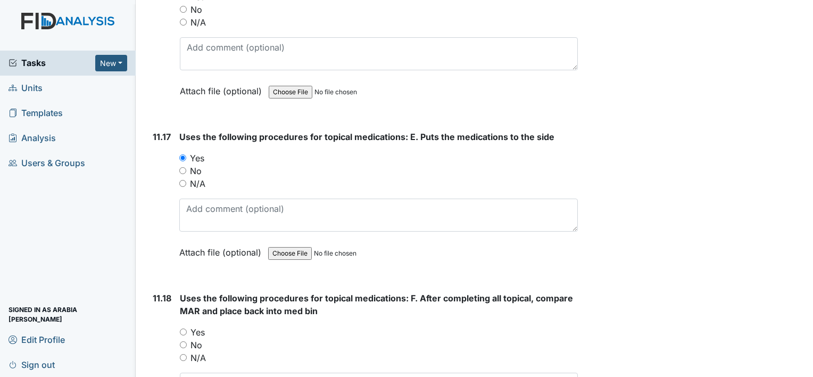
scroll to position [14640, 0]
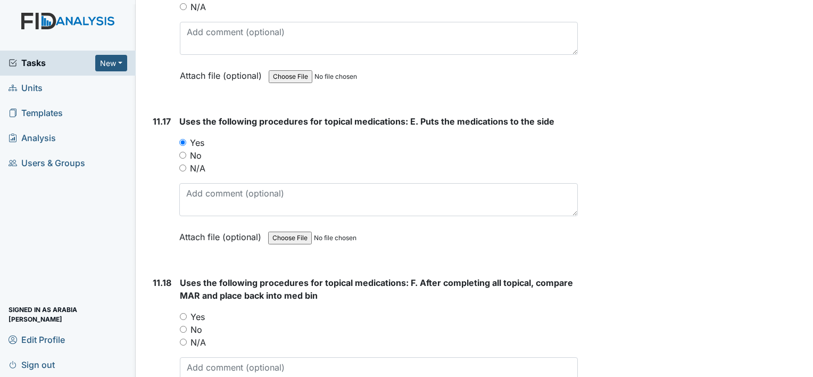
click at [189, 310] on div "Yes" at bounding box center [379, 316] width 398 height 13
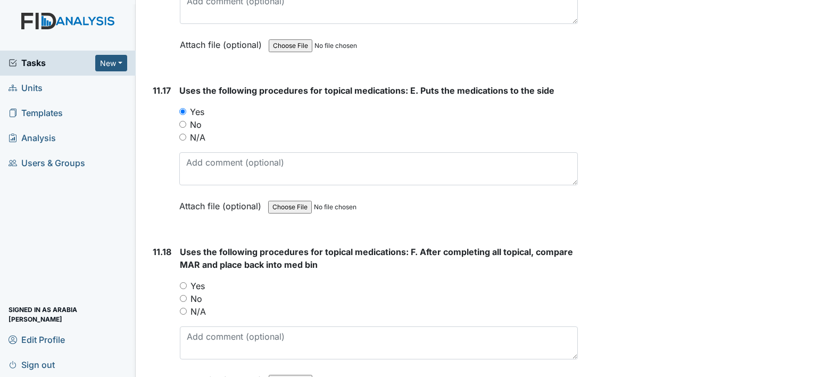
scroll to position [14746, 0]
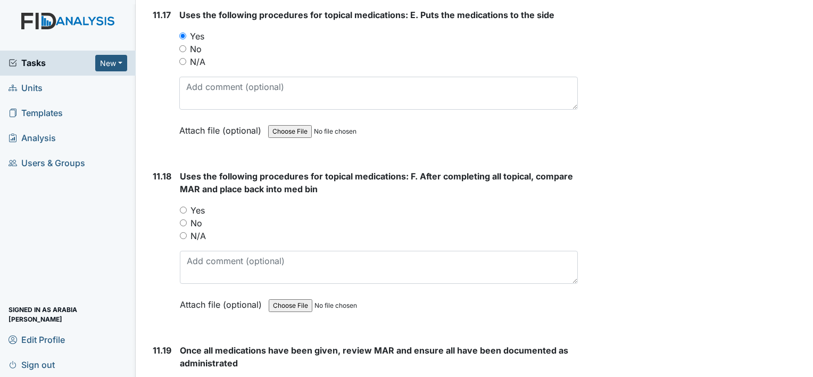
drag, startPoint x: 183, startPoint y: 135, endPoint x: 189, endPoint y: 145, distance: 11.7
click at [183, 207] on input "Yes" at bounding box center [183, 210] width 7 height 7
radio input "true"
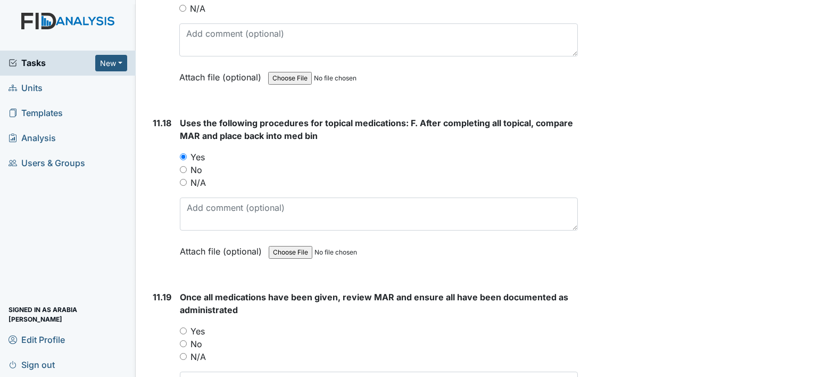
click at [182, 327] on input "Yes" at bounding box center [183, 330] width 7 height 7
radio input "true"
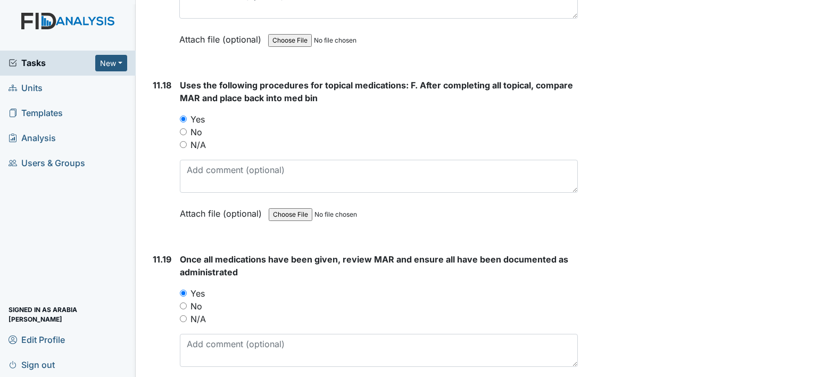
scroll to position [14959, 0]
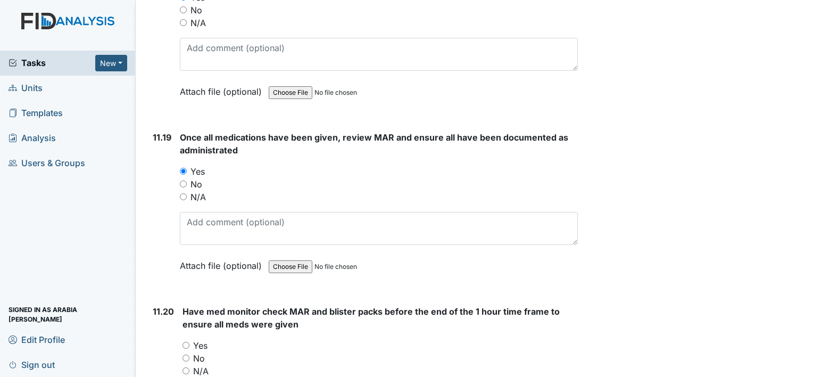
click at [183, 342] on input "Yes" at bounding box center [186, 345] width 7 height 7
radio input "true"
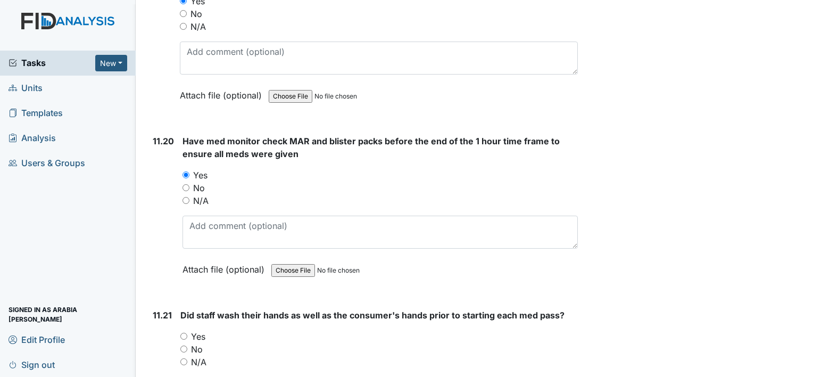
scroll to position [15226, 0]
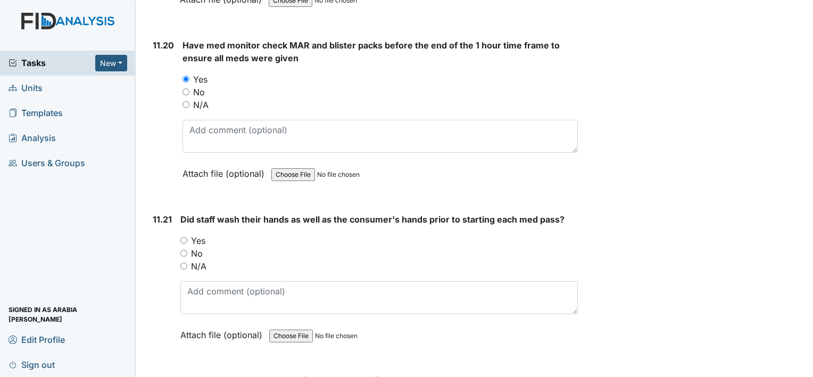
click at [183, 237] on input "Yes" at bounding box center [183, 240] width 7 height 7
radio input "true"
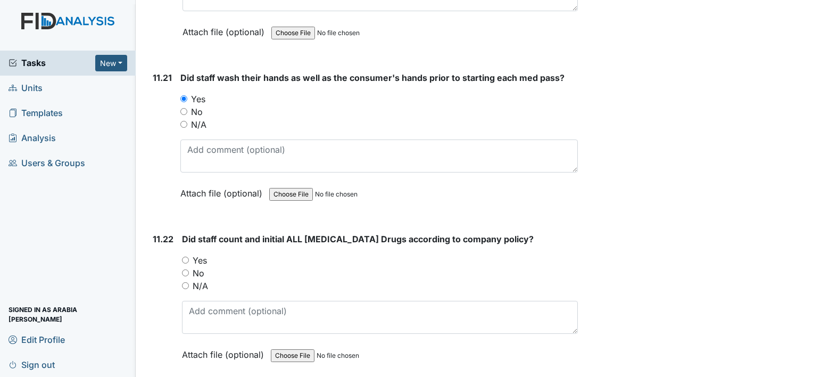
scroll to position [15385, 0]
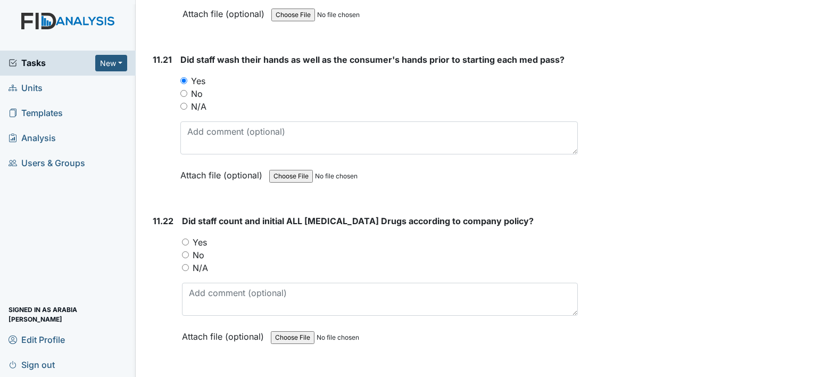
click at [186, 238] on input "Yes" at bounding box center [185, 241] width 7 height 7
radio input "true"
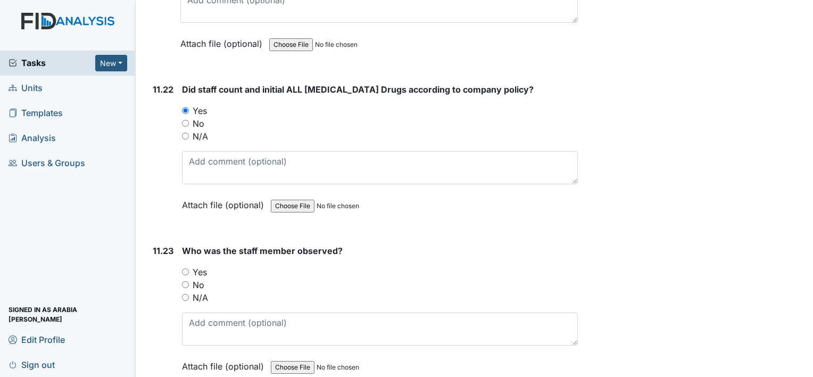
scroll to position [15545, 0]
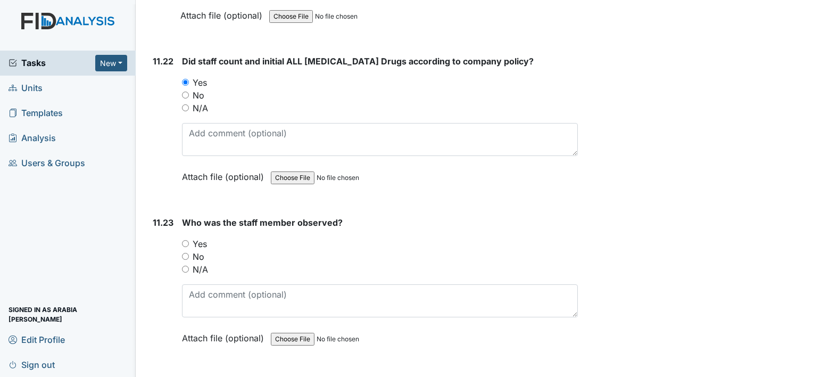
click at [188, 240] on input "Yes" at bounding box center [185, 243] width 7 height 7
radio input "true"
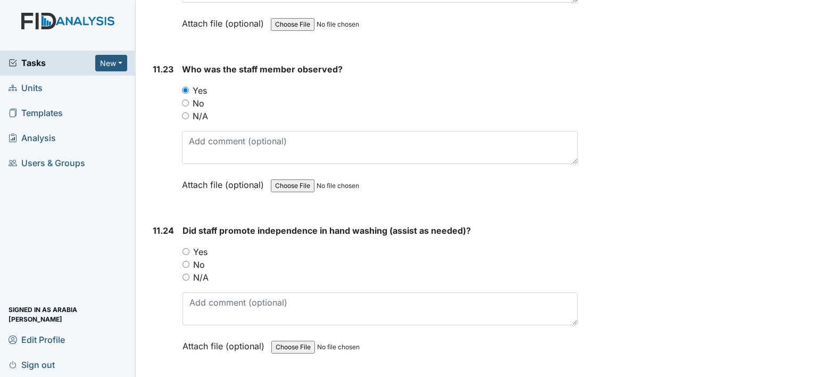
scroll to position [15705, 0]
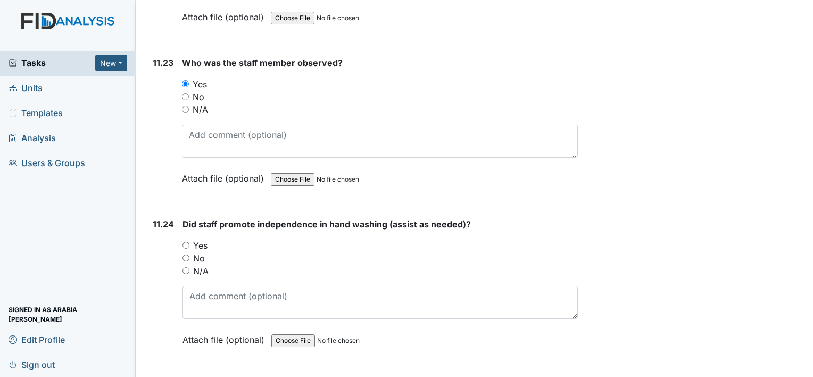
drag, startPoint x: 183, startPoint y: 166, endPoint x: 187, endPoint y: 170, distance: 6.0
click at [183, 242] on input "Yes" at bounding box center [186, 245] width 7 height 7
radio input "true"
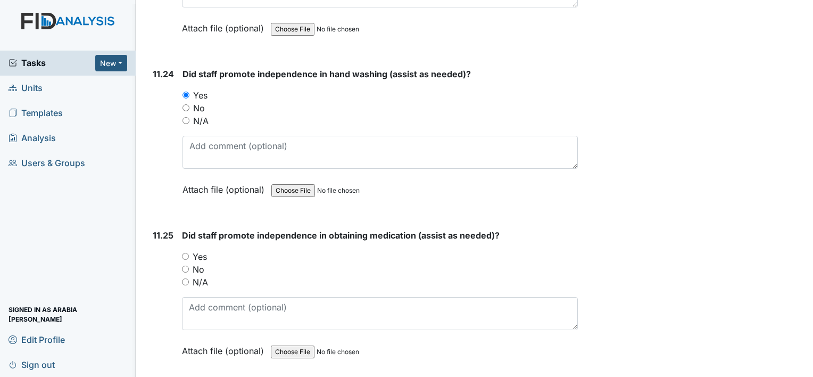
scroll to position [15864, 0]
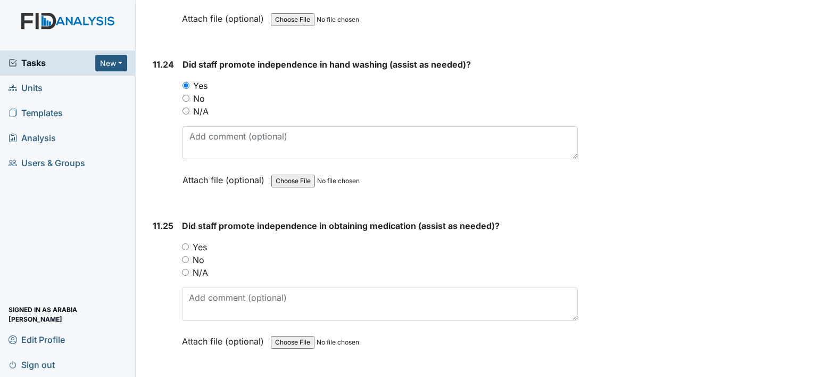
click at [185, 241] on div "Yes" at bounding box center [380, 247] width 396 height 13
click at [185, 243] on input "Yes" at bounding box center [185, 246] width 7 height 7
radio input "true"
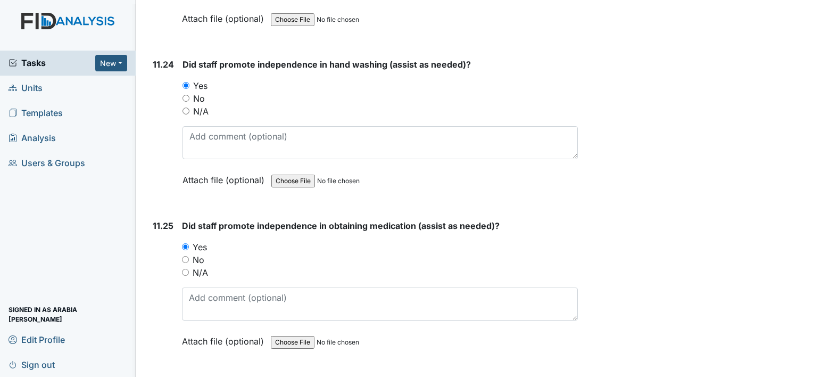
radio input "true"
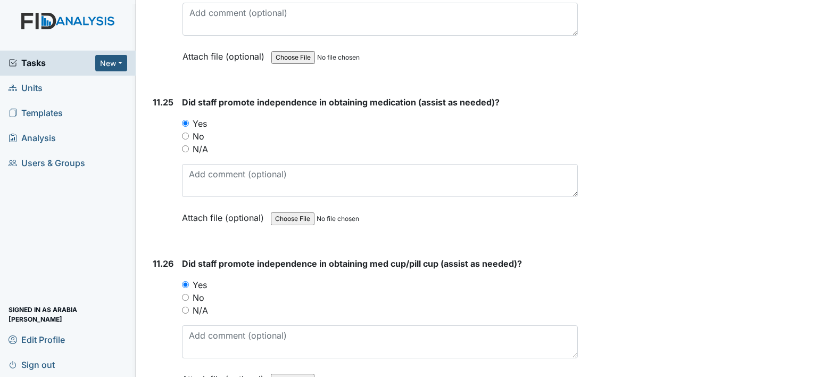
scroll to position [16024, 0]
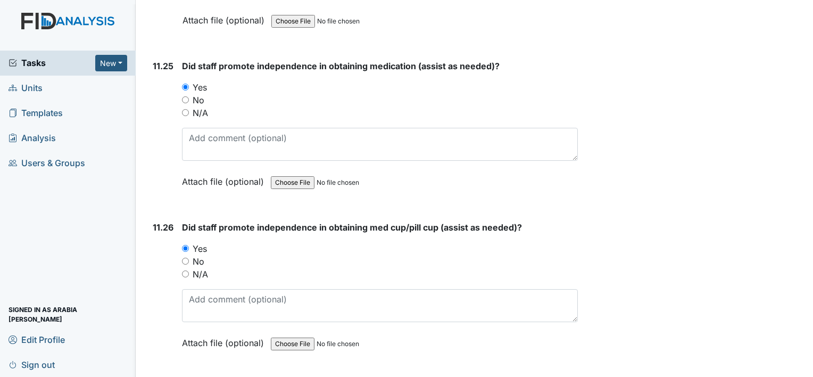
radio input "true"
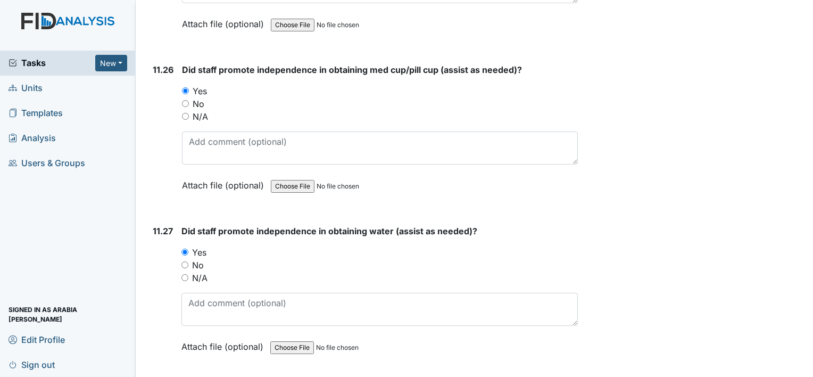
scroll to position [16237, 0]
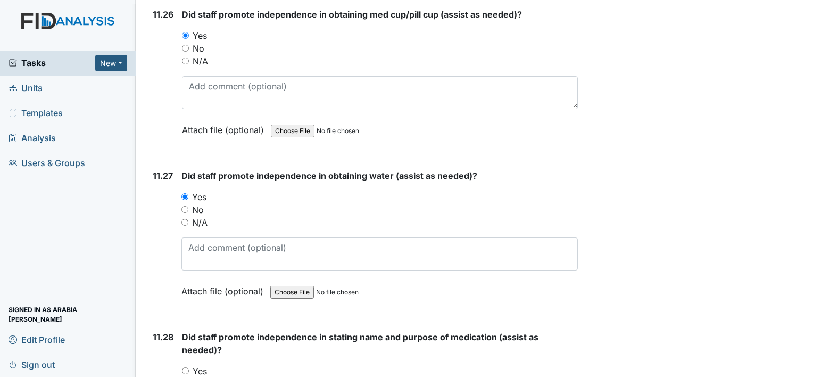
click at [208, 365] on div "Yes" at bounding box center [380, 371] width 396 height 13
click at [204, 365] on label "Yes" at bounding box center [200, 371] width 14 height 13
click at [189, 367] on input "Yes" at bounding box center [185, 370] width 7 height 7
radio input "true"
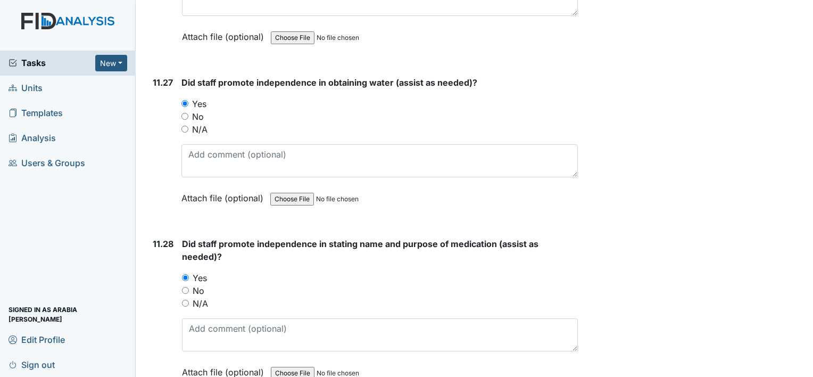
scroll to position [16397, 0]
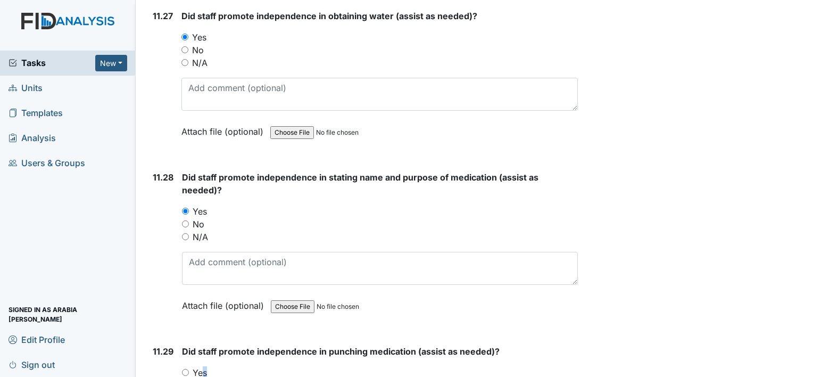
click at [200, 366] on label "Yes" at bounding box center [200, 372] width 14 height 13
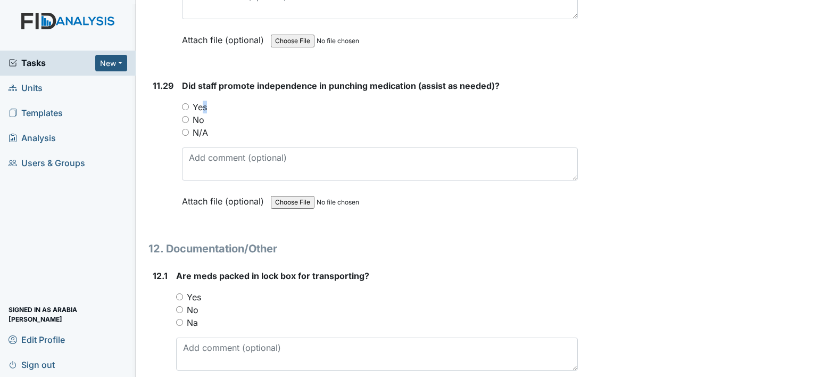
scroll to position [16663, 0]
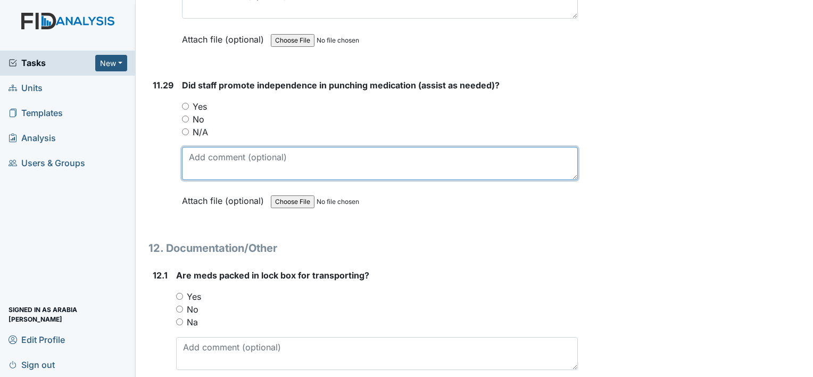
click at [427, 147] on textarea at bounding box center [380, 163] width 396 height 33
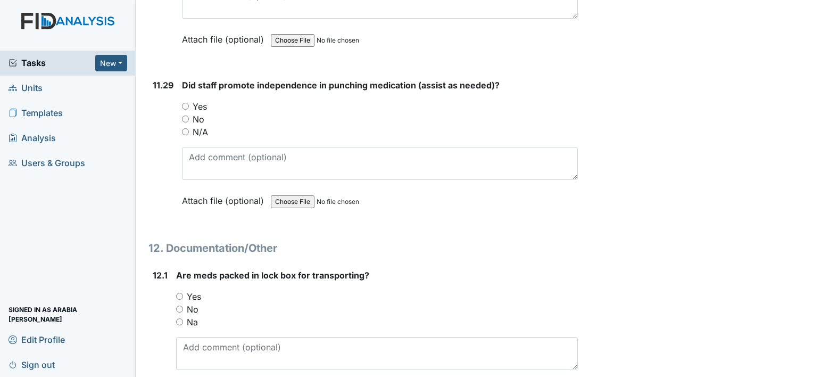
click at [200, 100] on label "Yes" at bounding box center [200, 106] width 14 height 13
click at [189, 103] on input "Yes" at bounding box center [185, 106] width 7 height 7
click at [185, 103] on input "Yes" at bounding box center [185, 106] width 7 height 7
radio input "true"
click at [181, 293] on input "Yes" at bounding box center [179, 296] width 7 height 7
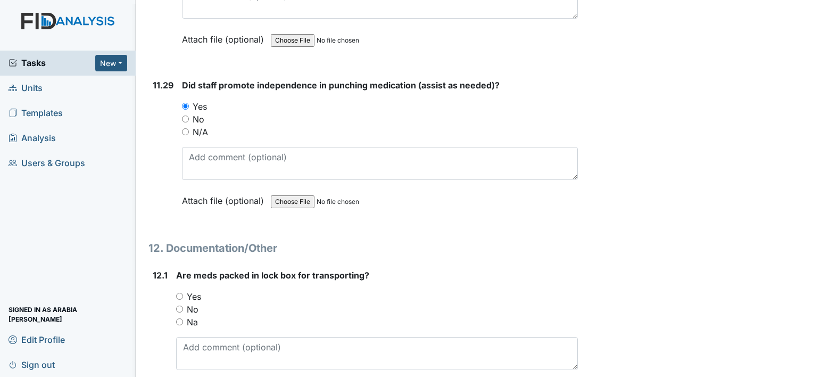
radio input "true"
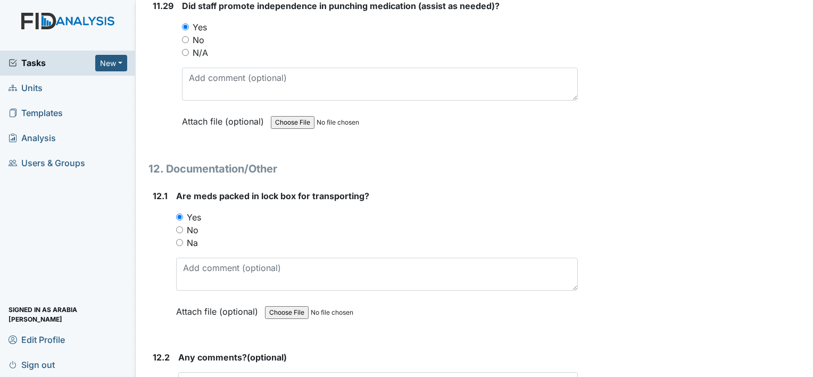
scroll to position [16769, 0]
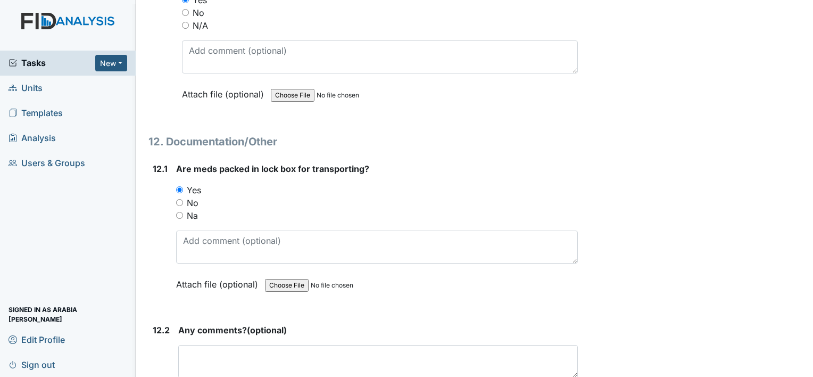
click at [185, 209] on div "Na" at bounding box center [377, 215] width 402 height 13
click at [178, 212] on input "Na" at bounding box center [179, 215] width 7 height 7
radio input "true"
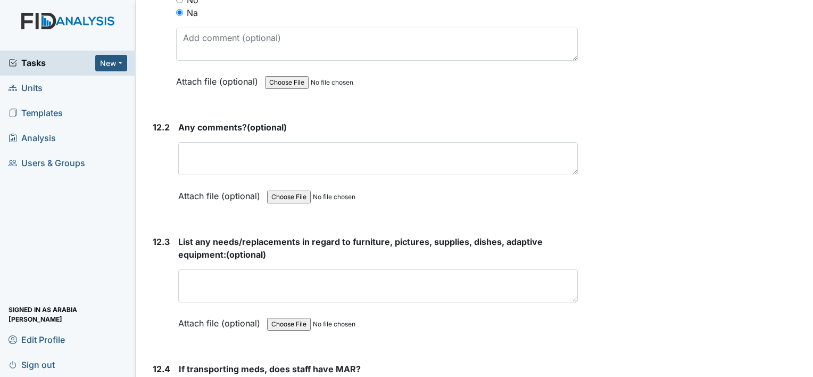
scroll to position [16982, 0]
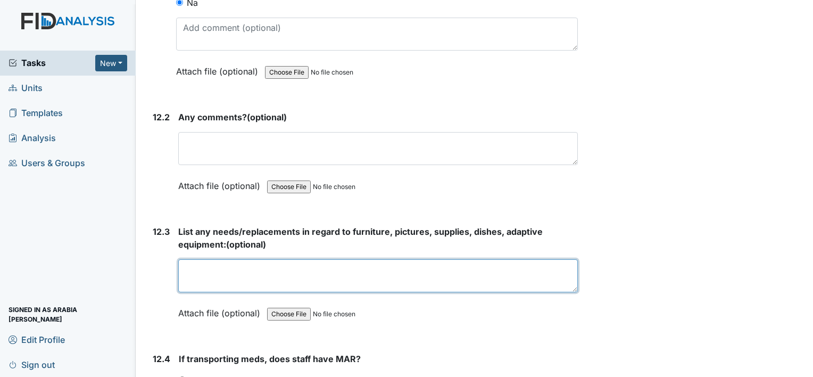
click at [465, 259] on textarea at bounding box center [378, 275] width 400 height 33
type textarea "m"
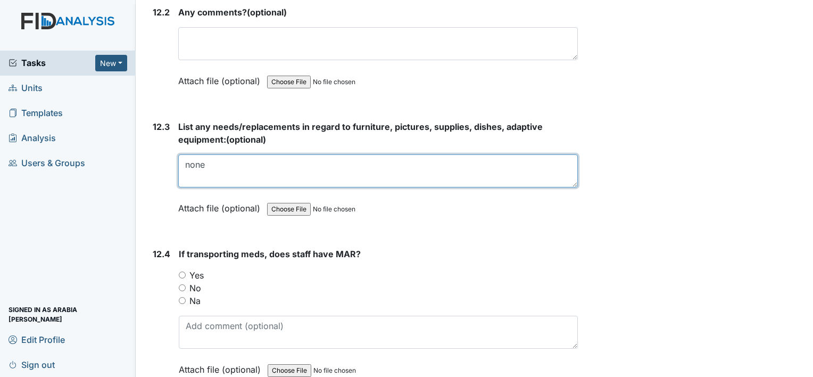
scroll to position [17089, 0]
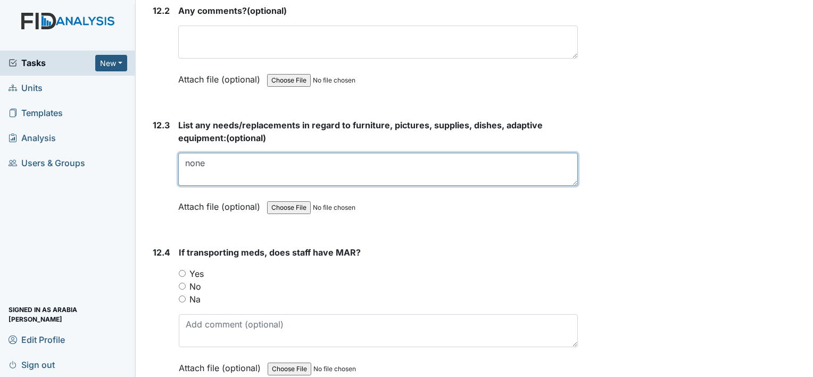
type textarea "none"
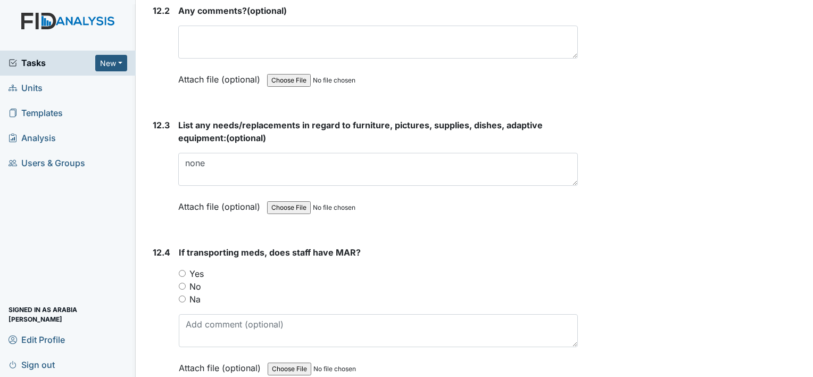
click at [194, 293] on label "Na" at bounding box center [195, 299] width 11 height 13
click at [186, 295] on input "Na" at bounding box center [182, 298] width 7 height 7
radio input "true"
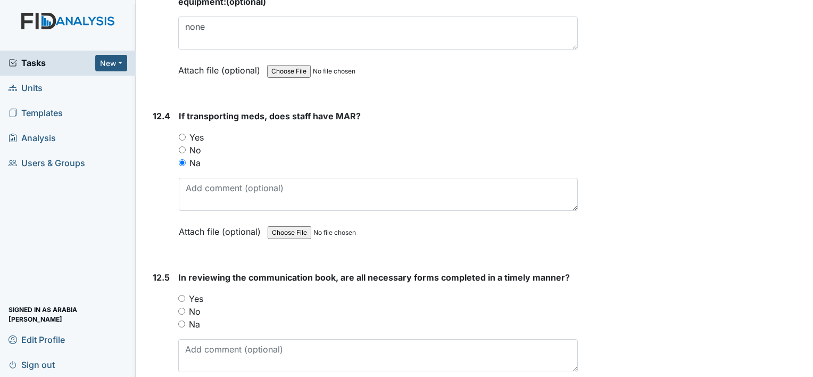
scroll to position [17249, 0]
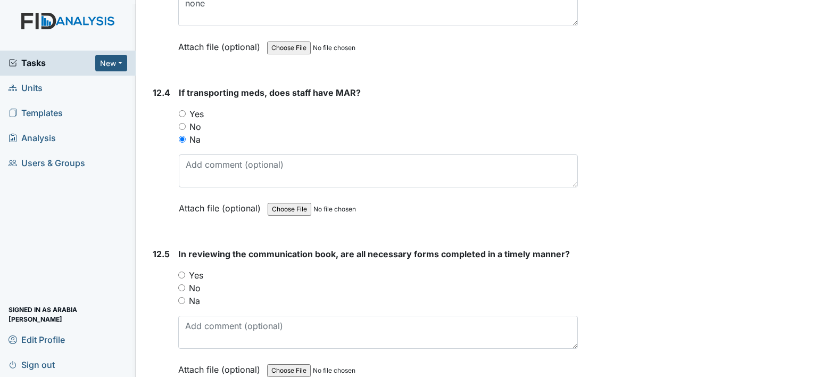
click at [192, 269] on label "Yes" at bounding box center [196, 275] width 14 height 13
click at [185, 272] on input "Yes" at bounding box center [181, 275] width 7 height 7
radio input "true"
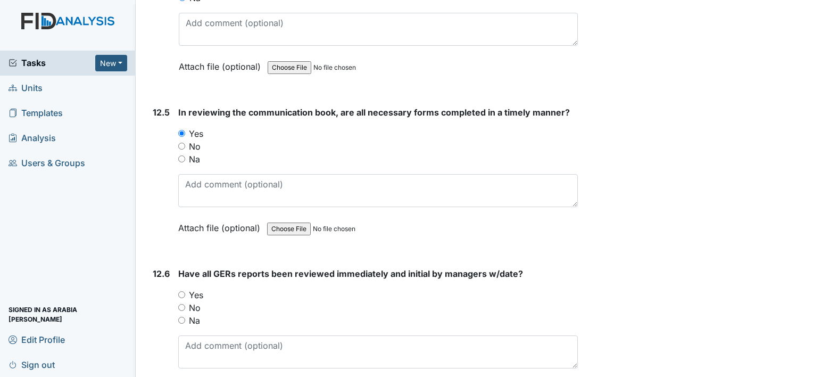
scroll to position [17408, 0]
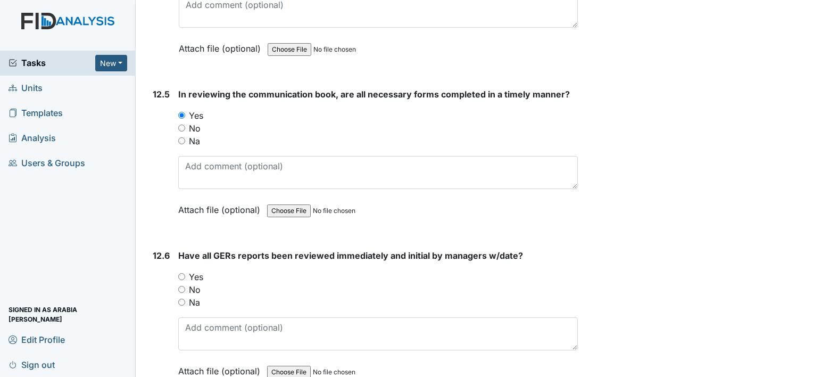
click at [198, 270] on label "Yes" at bounding box center [196, 276] width 14 height 13
click at [185, 273] on input "Yes" at bounding box center [181, 276] width 7 height 7
radio input "true"
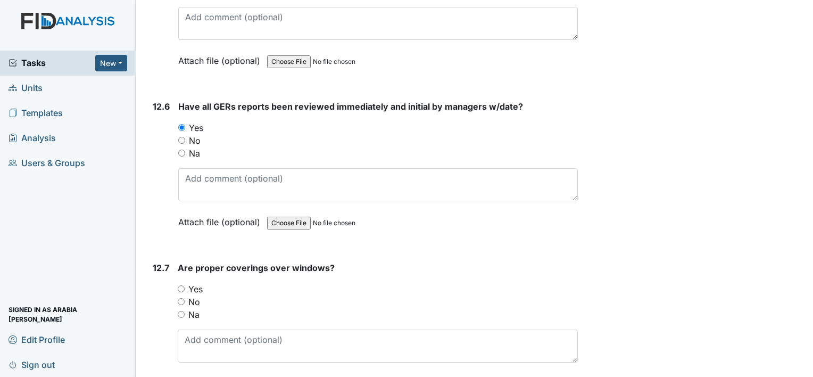
scroll to position [17568, 0]
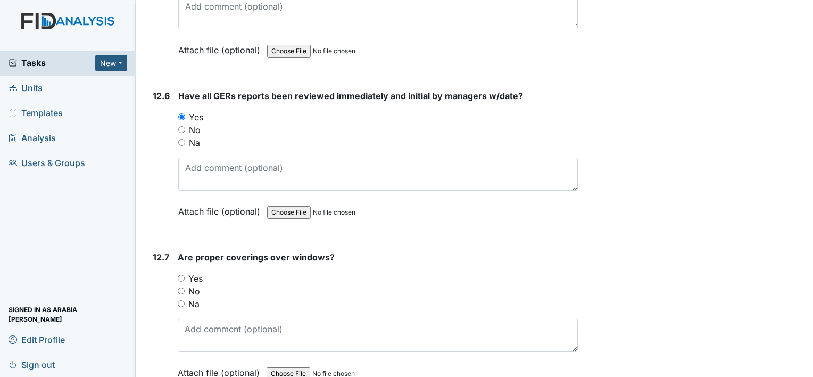
click at [194, 272] on label "Yes" at bounding box center [195, 278] width 14 height 13
click at [185, 275] on input "Yes" at bounding box center [181, 278] width 7 height 7
radio input "true"
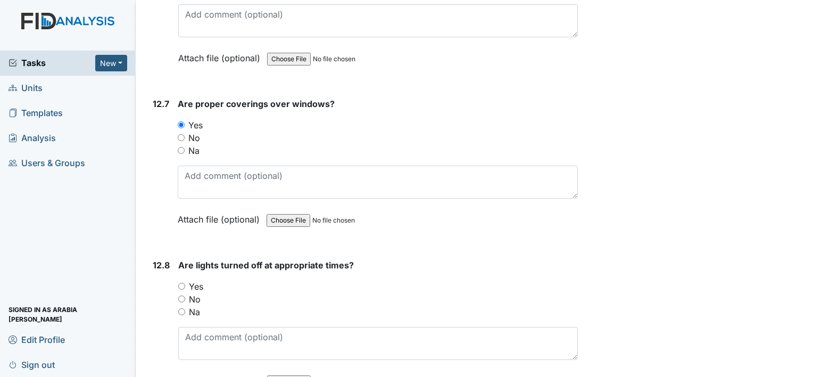
scroll to position [17728, 0]
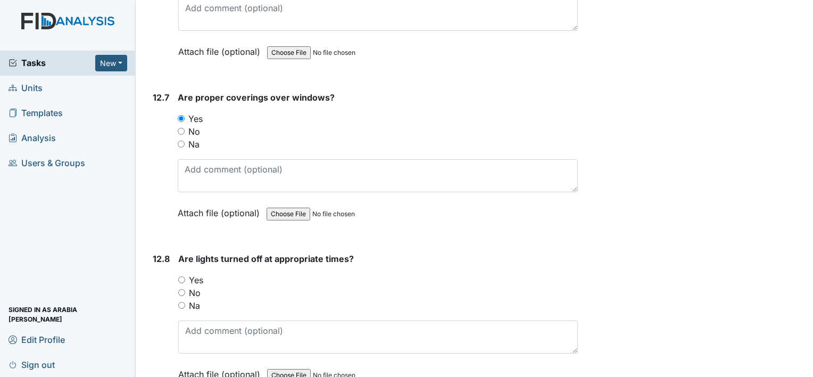
click at [197, 274] on label "Yes" at bounding box center [196, 280] width 14 height 13
click at [185, 276] on input "Yes" at bounding box center [181, 279] width 7 height 7
radio input "true"
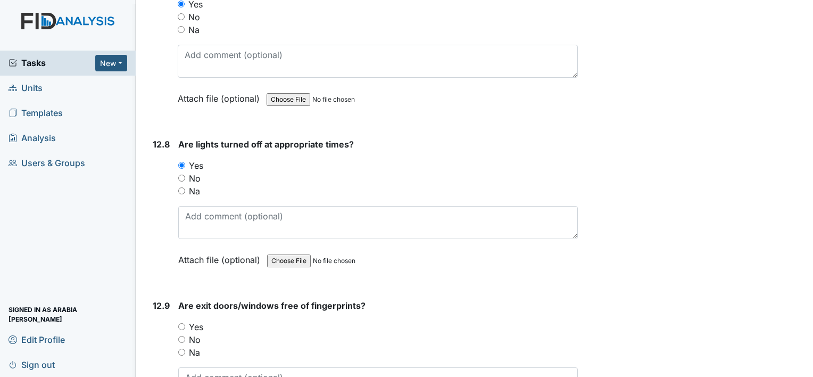
scroll to position [17887, 0]
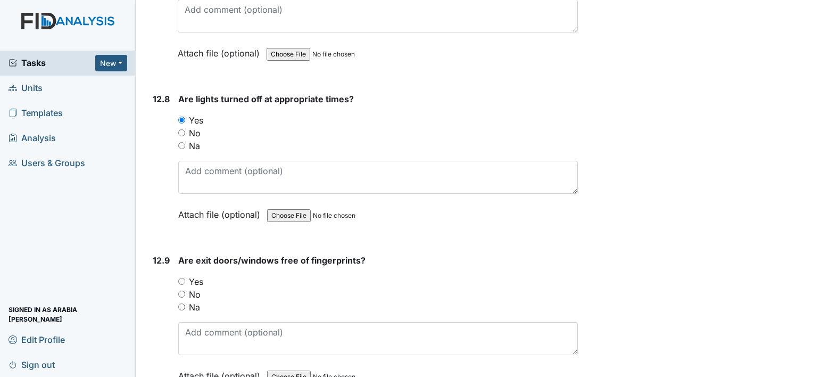
click at [197, 275] on label "Yes" at bounding box center [196, 281] width 14 height 13
click at [185, 278] on input "Yes" at bounding box center [181, 281] width 7 height 7
radio input "true"
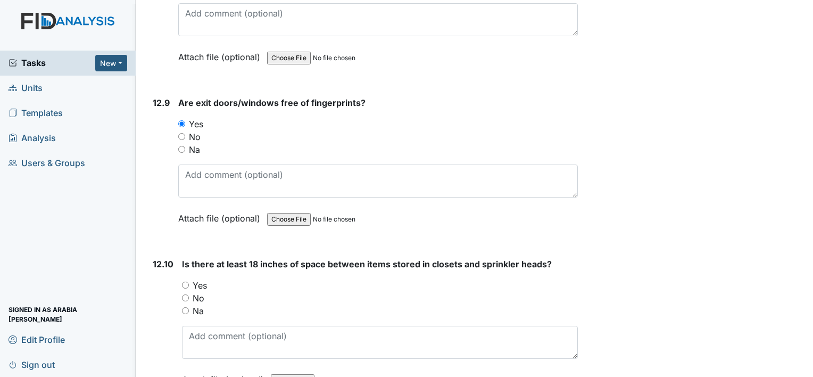
scroll to position [18047, 0]
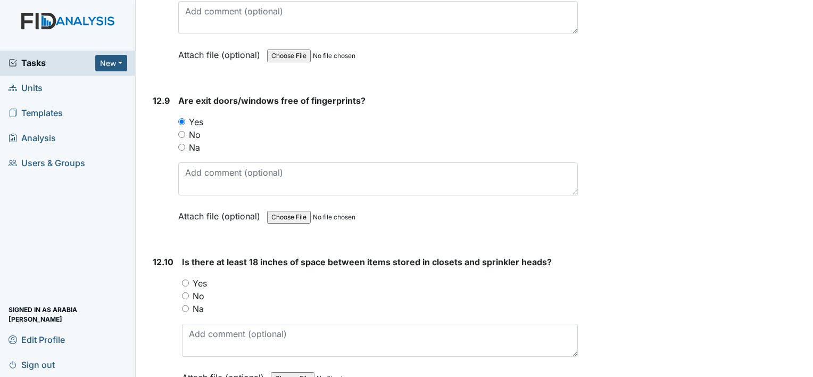
click at [197, 277] on label "Yes" at bounding box center [200, 283] width 14 height 13
click at [189, 279] on input "Yes" at bounding box center [185, 282] width 7 height 7
radio input "true"
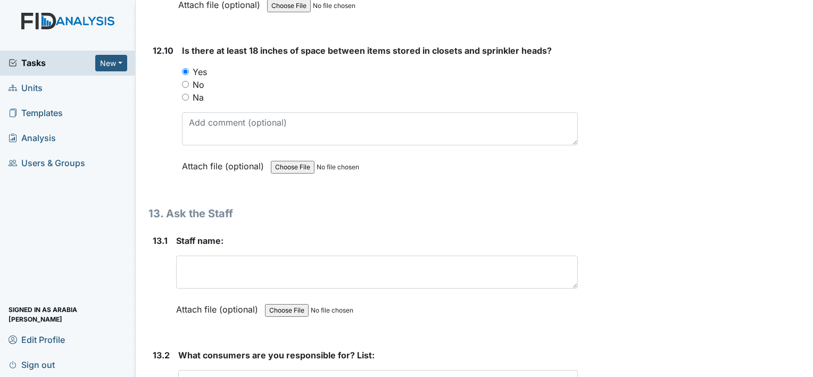
scroll to position [18260, 0]
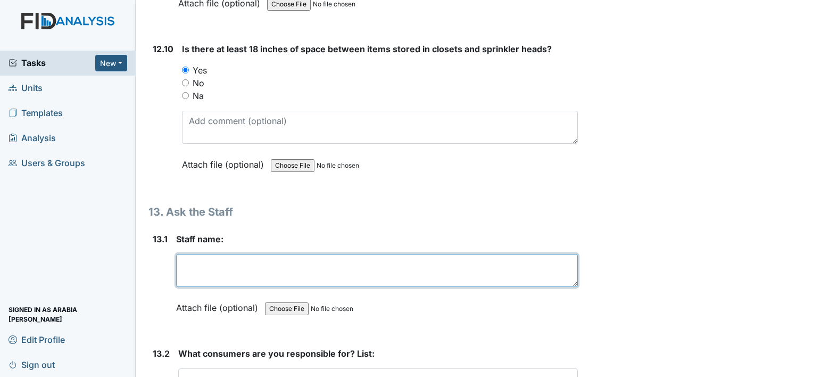
click at [217, 254] on textarea at bounding box center [377, 270] width 402 height 33
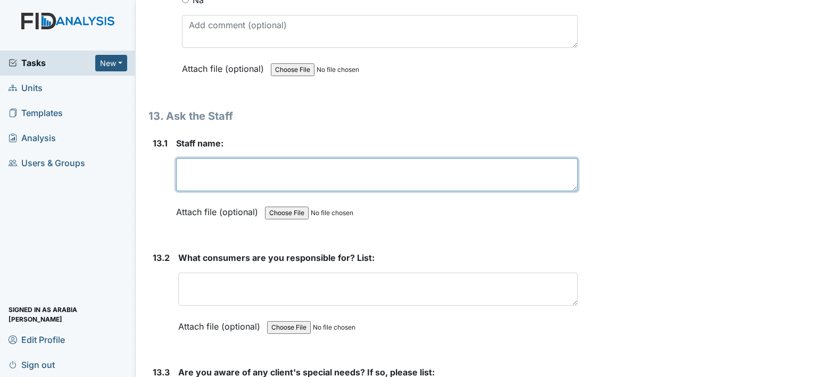
scroll to position [18367, 0]
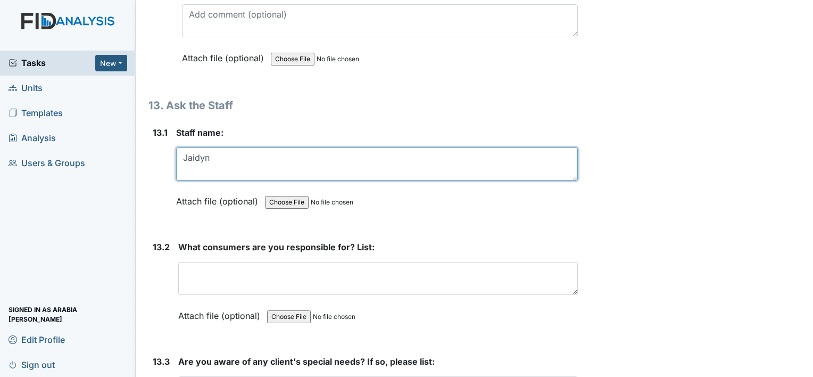
type textarea "Jaidyn"
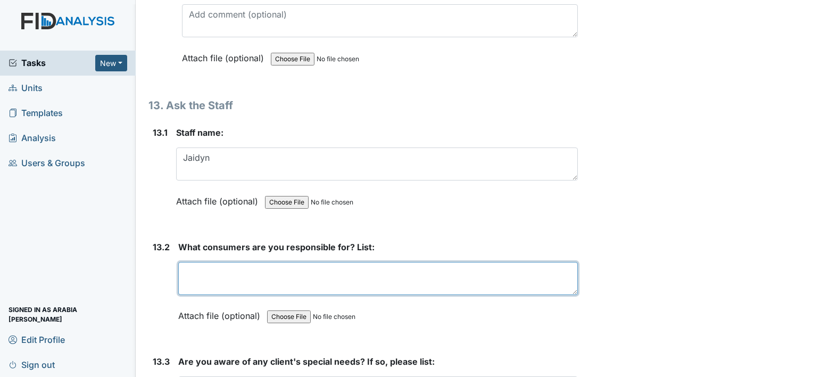
click at [402, 262] on textarea at bounding box center [378, 278] width 400 height 33
type textarea "A"
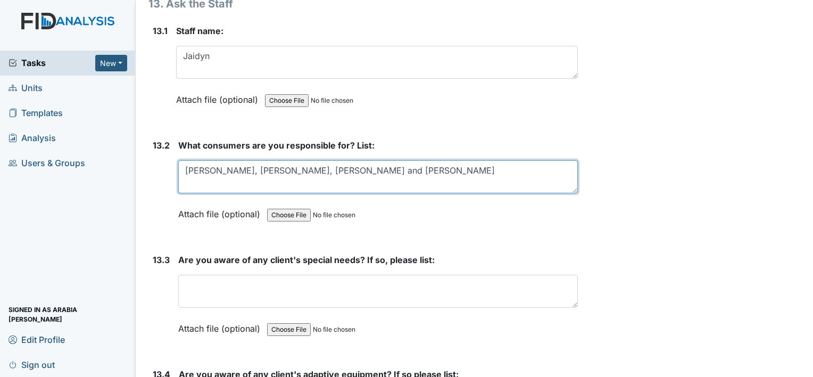
scroll to position [18473, 0]
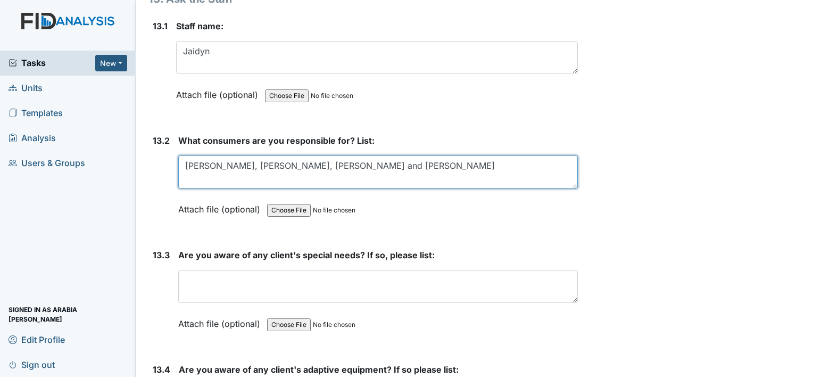
type textarea "[PERSON_NAME], [PERSON_NAME], [PERSON_NAME] and [PERSON_NAME]"
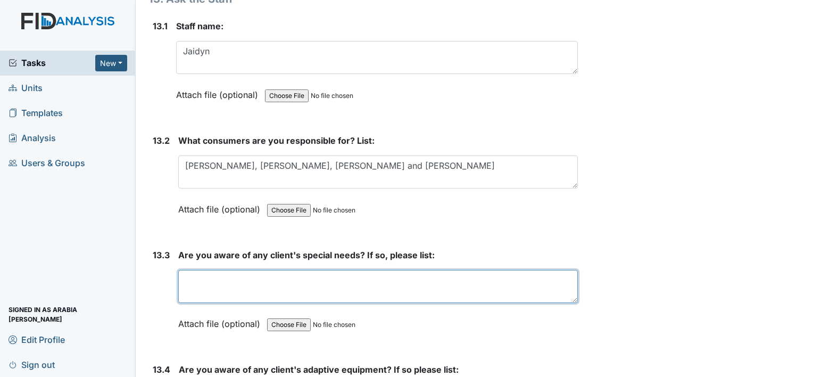
click at [390, 270] on textarea at bounding box center [378, 286] width 400 height 33
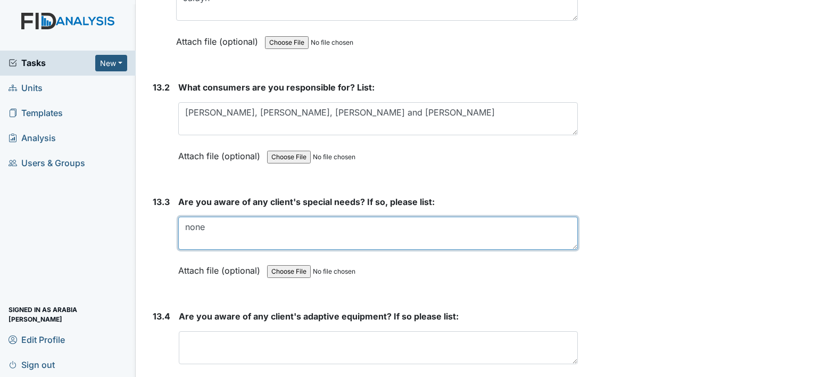
scroll to position [18579, 0]
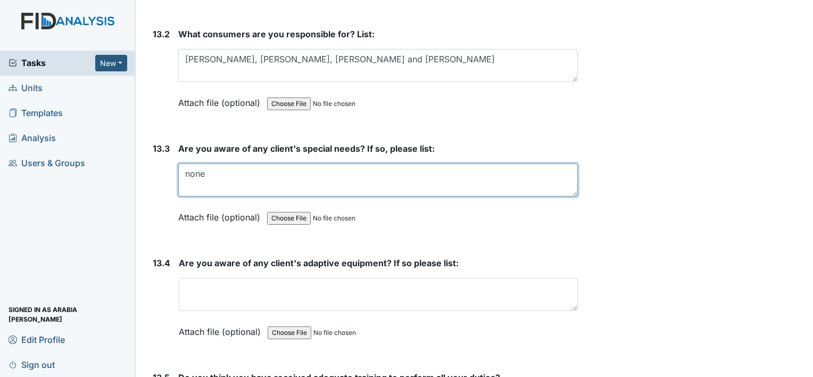
type textarea "none"
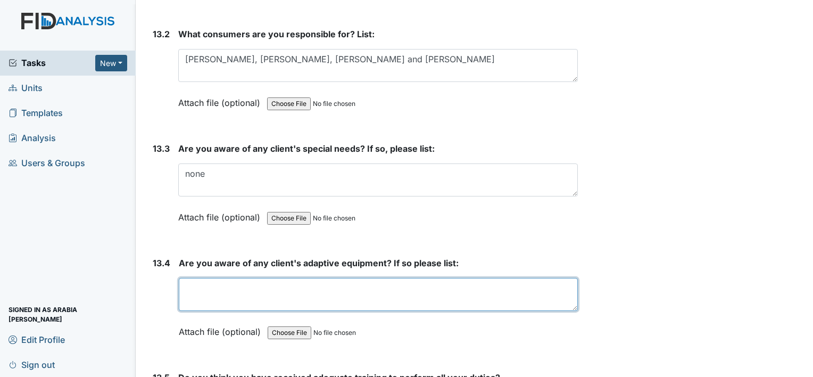
click at [350, 278] on textarea at bounding box center [378, 294] width 399 height 33
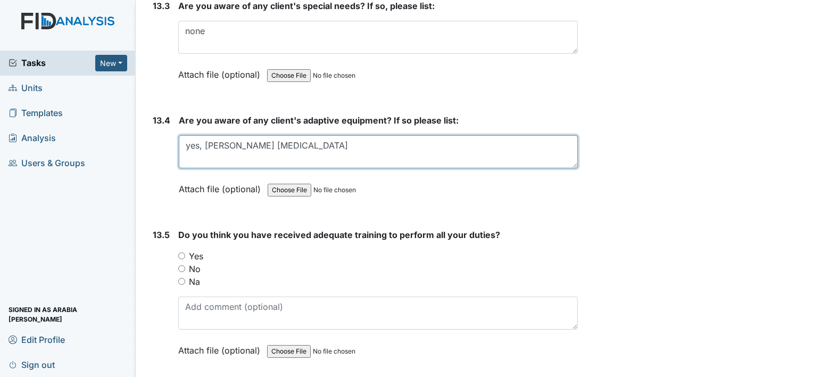
scroll to position [18739, 0]
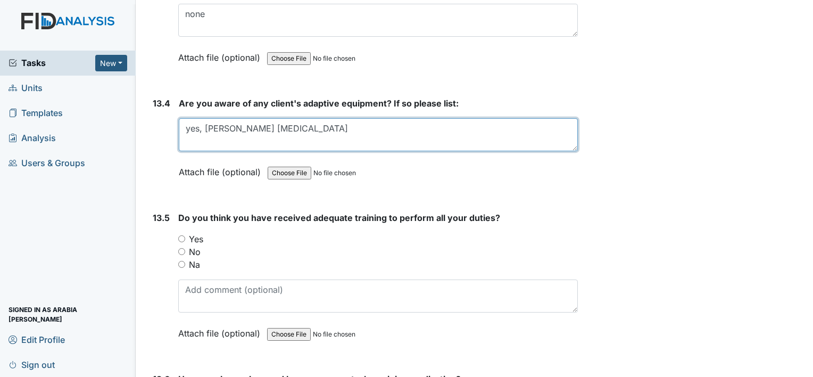
type textarea "yes, [PERSON_NAME] [MEDICAL_DATA]"
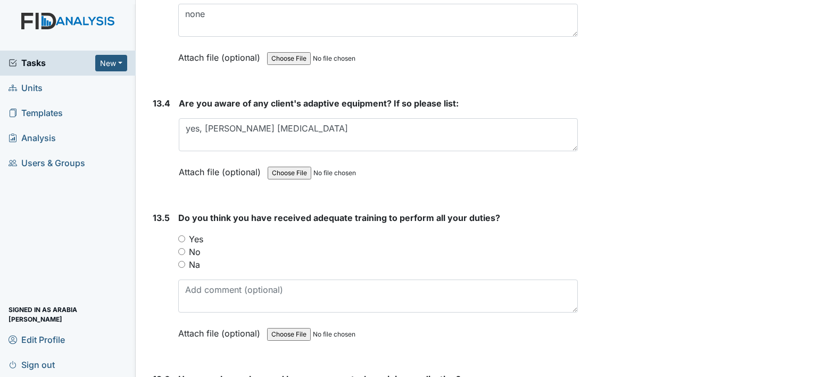
click at [257, 211] on div "Do you think you have received adequate training to perform all your duties? Yo…" at bounding box center [378, 279] width 400 height 136
click at [194, 233] on label "Yes" at bounding box center [196, 239] width 14 height 13
click at [185, 235] on input "Yes" at bounding box center [181, 238] width 7 height 7
radio input "true"
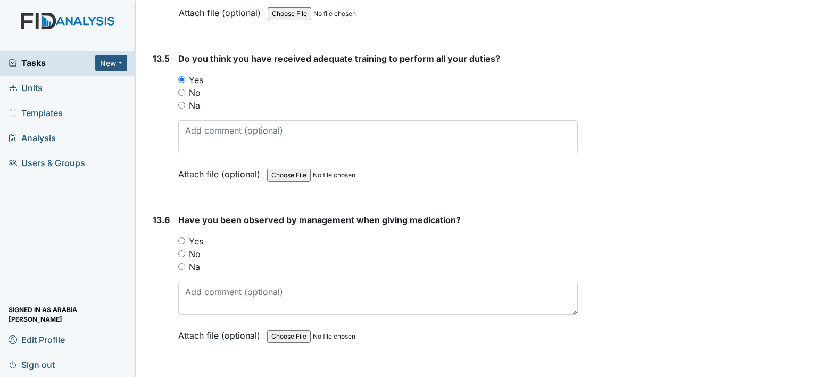
scroll to position [18899, 0]
click at [202, 234] on label "Yes" at bounding box center [196, 240] width 14 height 13
click at [185, 237] on input "Yes" at bounding box center [181, 240] width 7 height 7
radio input "true"
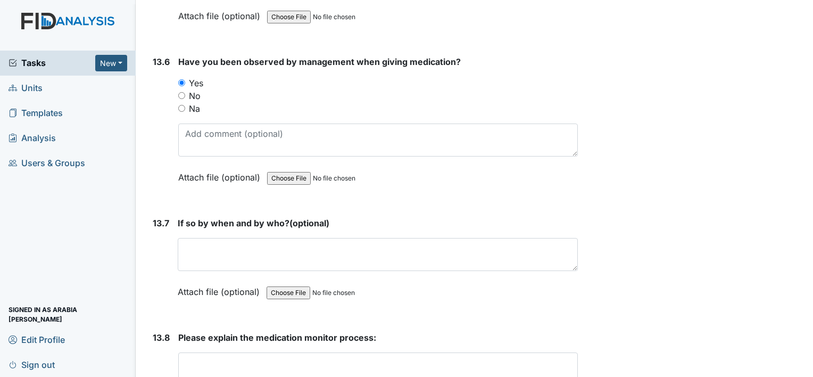
scroll to position [19059, 0]
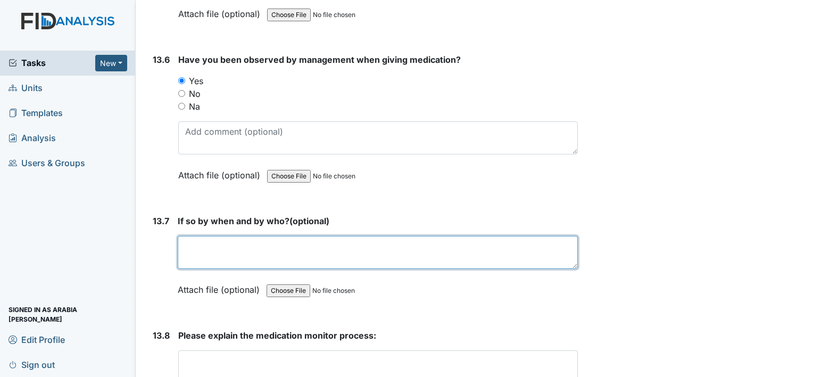
click at [201, 236] on textarea at bounding box center [378, 252] width 400 height 33
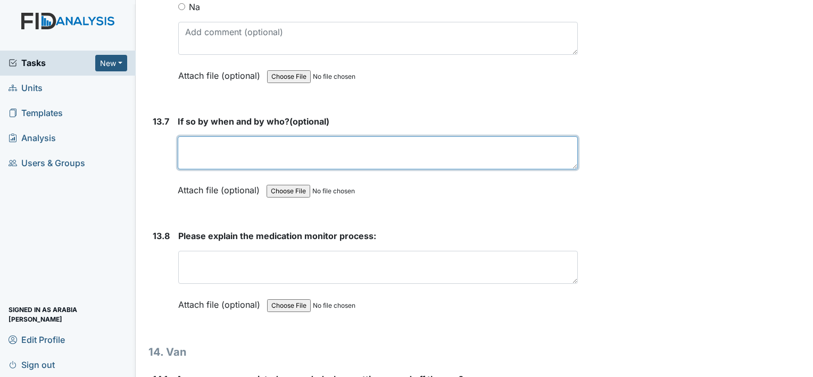
scroll to position [19165, 0]
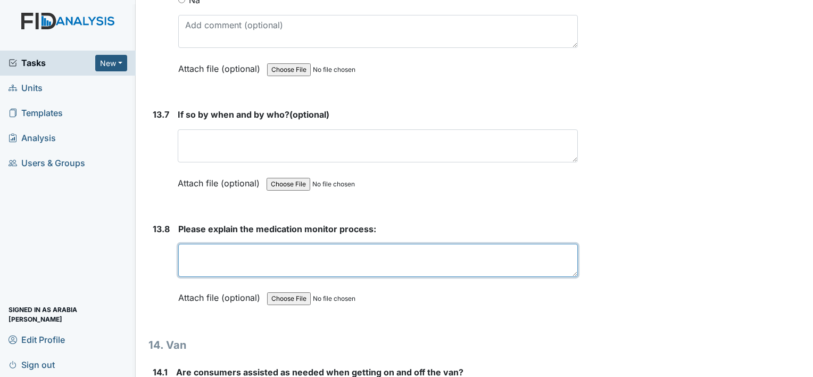
click at [207, 244] on textarea at bounding box center [378, 260] width 400 height 33
type textarea "w"
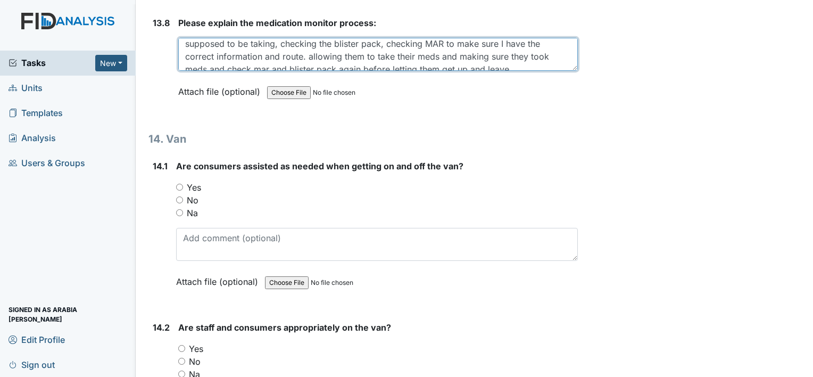
scroll to position [19378, 0]
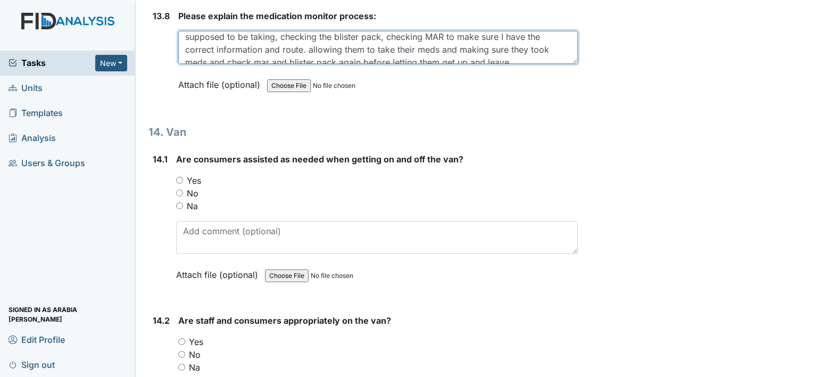
type textarea "wash my hands, allow indiviual to be independent and state their anme and medic…"
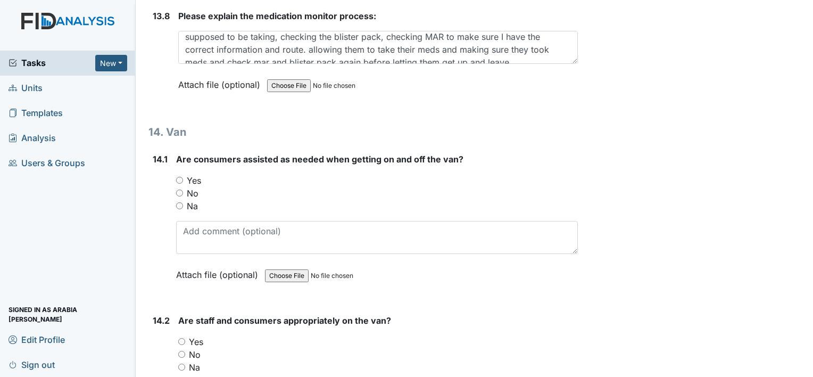
click at [196, 174] on label "Yes" at bounding box center [194, 180] width 14 height 13
click at [183, 177] on input "Yes" at bounding box center [179, 180] width 7 height 7
radio input "true"
click at [193, 335] on label "Yes" at bounding box center [196, 341] width 14 height 13
click at [185, 338] on input "Yes" at bounding box center [181, 341] width 7 height 7
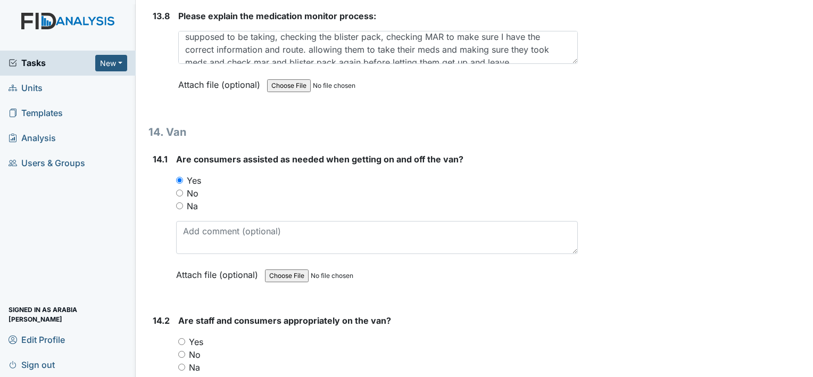
radio input "true"
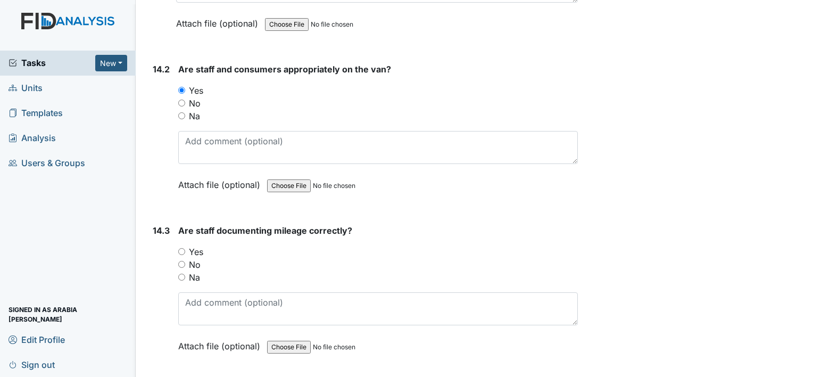
scroll to position [19644, 0]
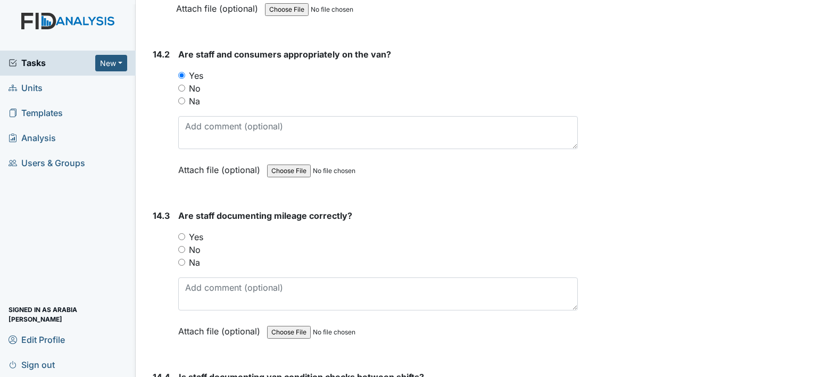
click at [202, 231] on label "Yes" at bounding box center [196, 237] width 14 height 13
click at [185, 233] on input "Yes" at bounding box center [181, 236] width 7 height 7
radio input "true"
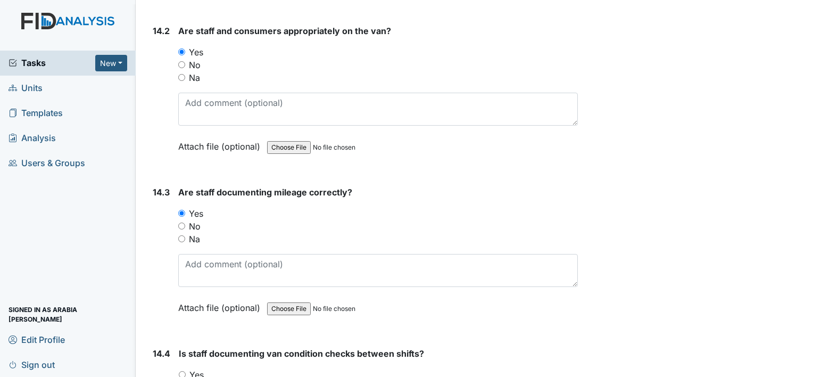
scroll to position [19751, 0]
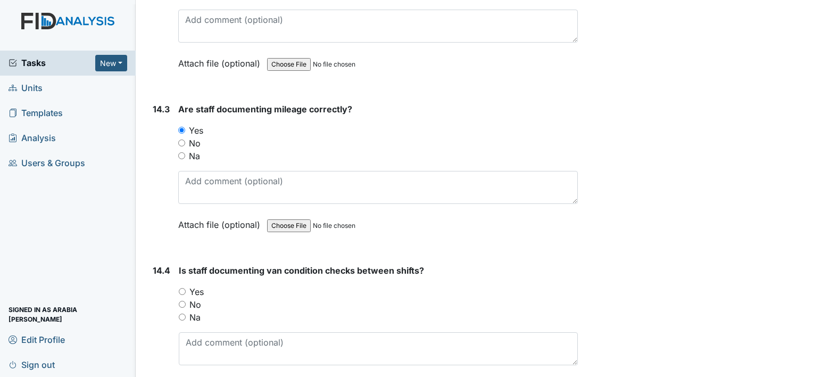
click at [198, 285] on label "Yes" at bounding box center [197, 291] width 14 height 13
click at [186, 288] on input "Yes" at bounding box center [182, 291] width 7 height 7
radio input "true"
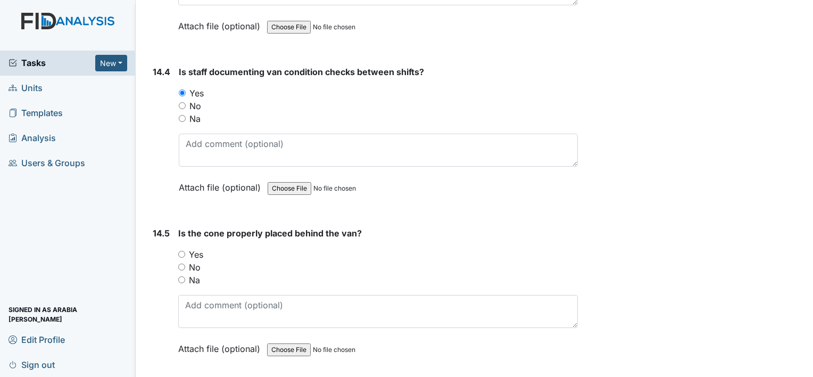
scroll to position [19964, 0]
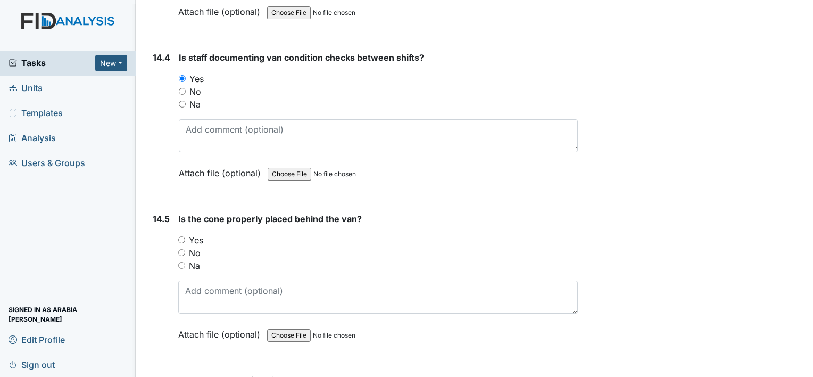
click at [194, 234] on label "Yes" at bounding box center [196, 240] width 14 height 13
click at [185, 236] on input "Yes" at bounding box center [181, 239] width 7 height 7
radio input "true"
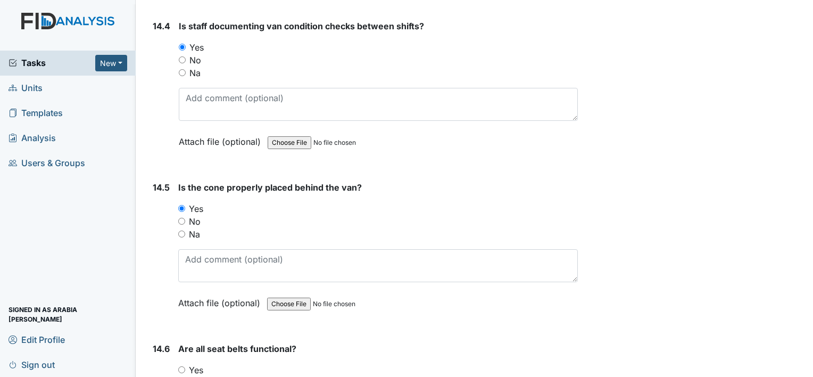
scroll to position [20070, 0]
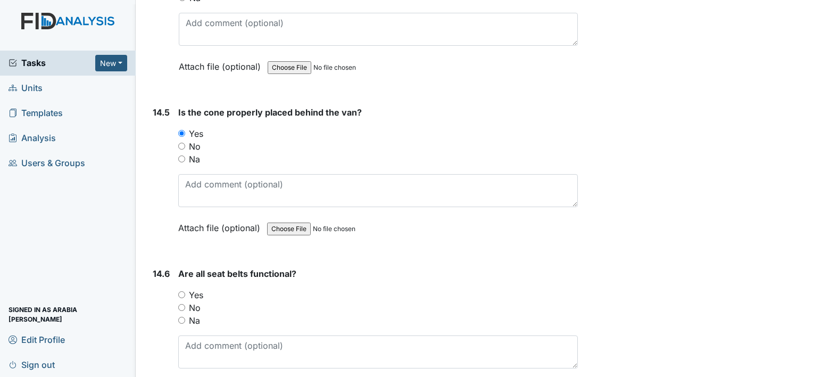
click at [200, 289] on label "Yes" at bounding box center [196, 295] width 14 height 13
click at [185, 291] on input "Yes" at bounding box center [181, 294] width 7 height 7
radio input "true"
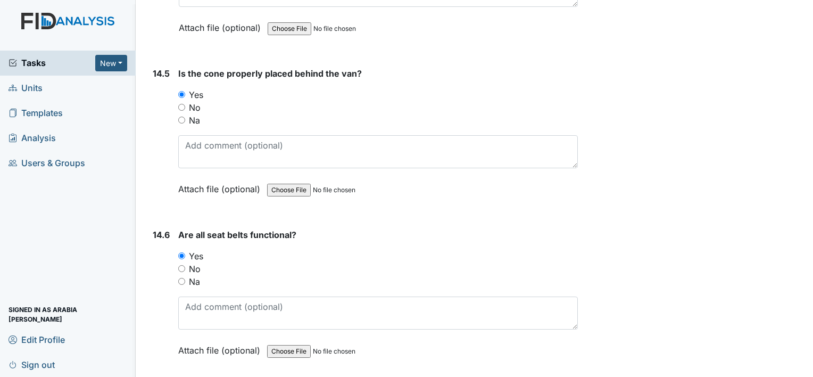
scroll to position [20170, 0]
